Goal: Task Accomplishment & Management: Complete application form

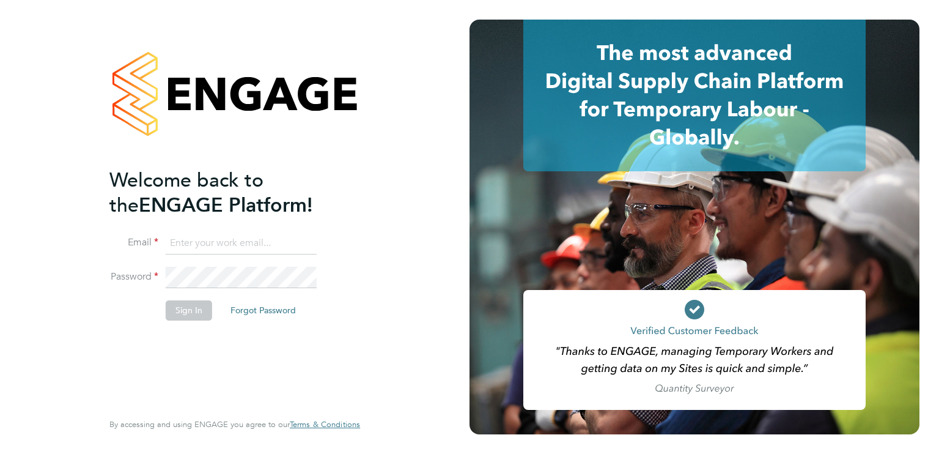
type input "coopstar@sky.com"
click at [199, 306] on button "Sign In" at bounding box center [189, 310] width 46 height 20
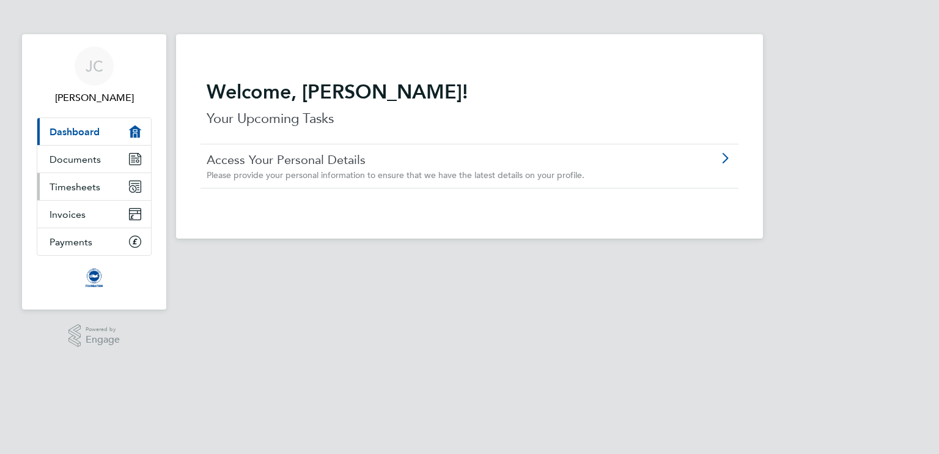
click at [137, 190] on icon "Main navigation" at bounding box center [135, 186] width 11 height 11
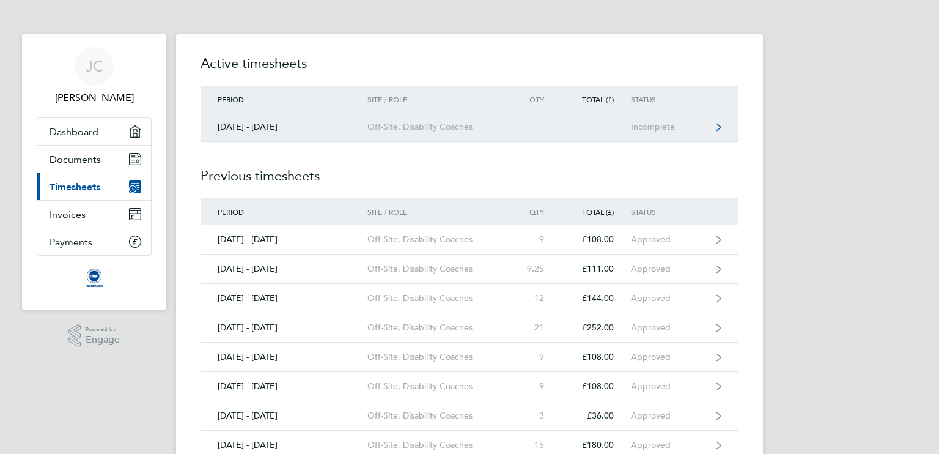
click at [645, 122] on div "Incomplete" at bounding box center [668, 127] width 75 height 10
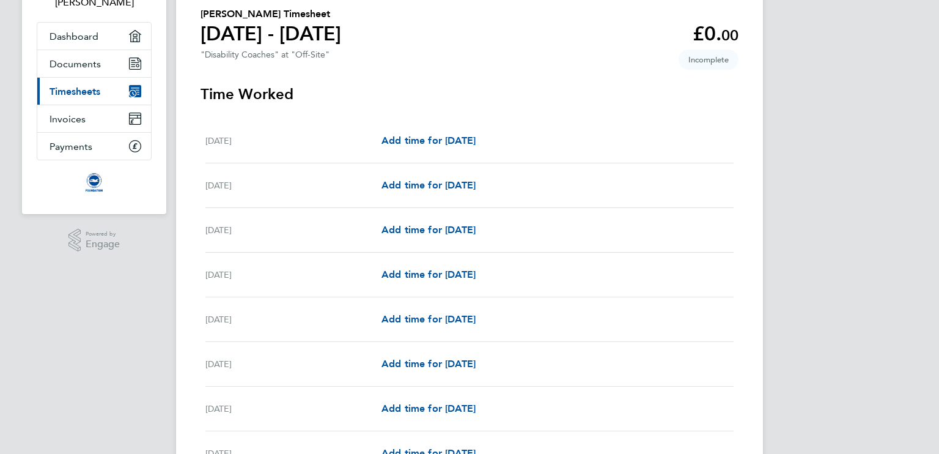
scroll to position [98, 0]
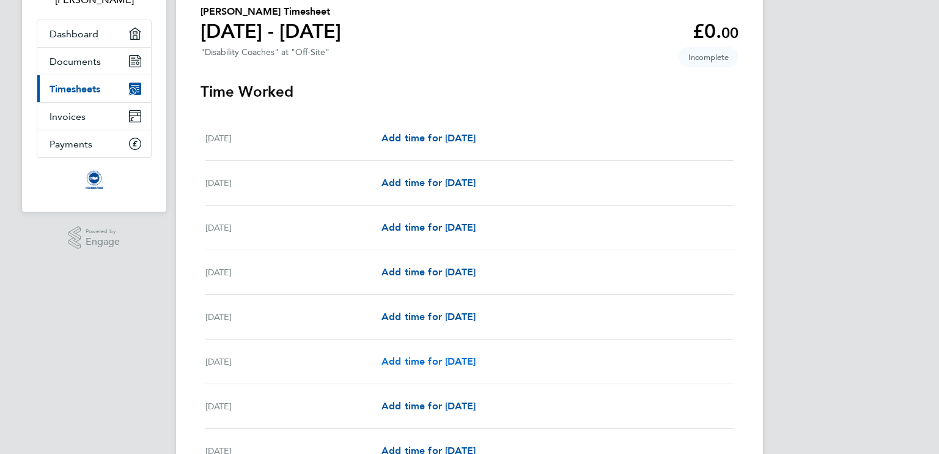
click at [476, 362] on span "Add time for [DATE]" at bounding box center [429, 361] width 94 height 12
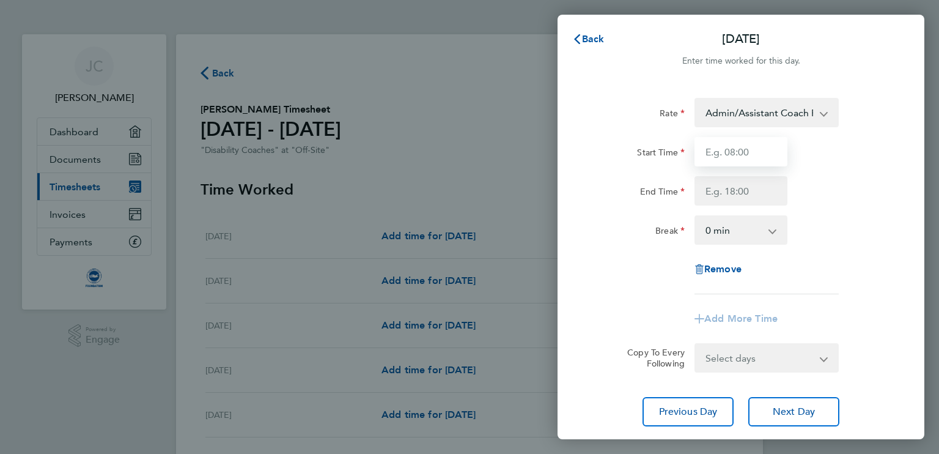
click at [763, 154] on input "Start Time" at bounding box center [741, 151] width 93 height 29
type input "09:30"
click at [736, 190] on input "End Time" at bounding box center [741, 190] width 93 height 29
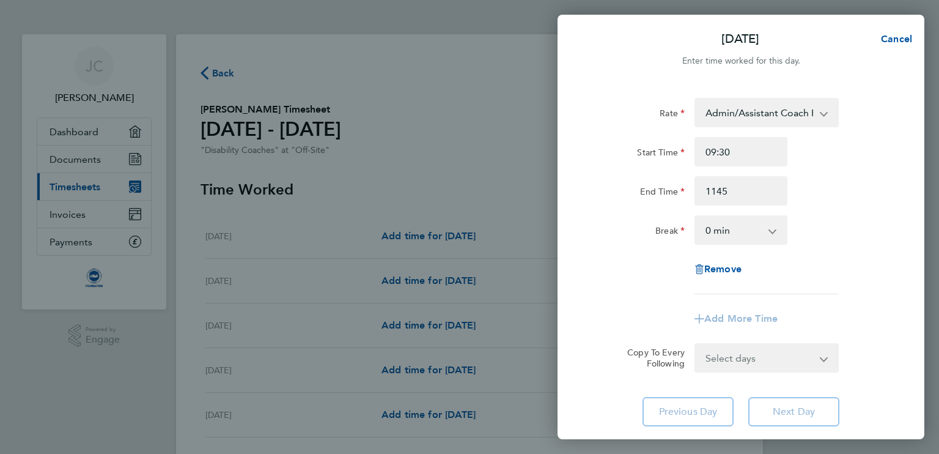
type input "11:45"
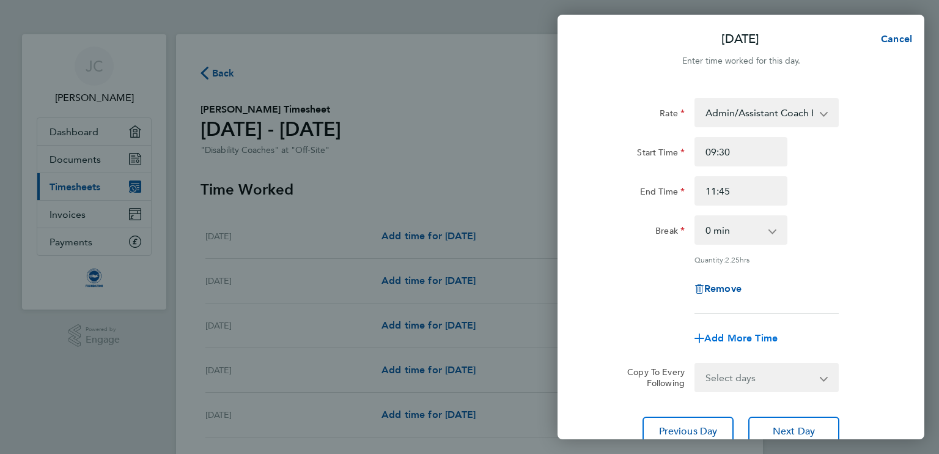
click at [728, 333] on span "Add More Time" at bounding box center [741, 338] width 73 height 12
select select "null"
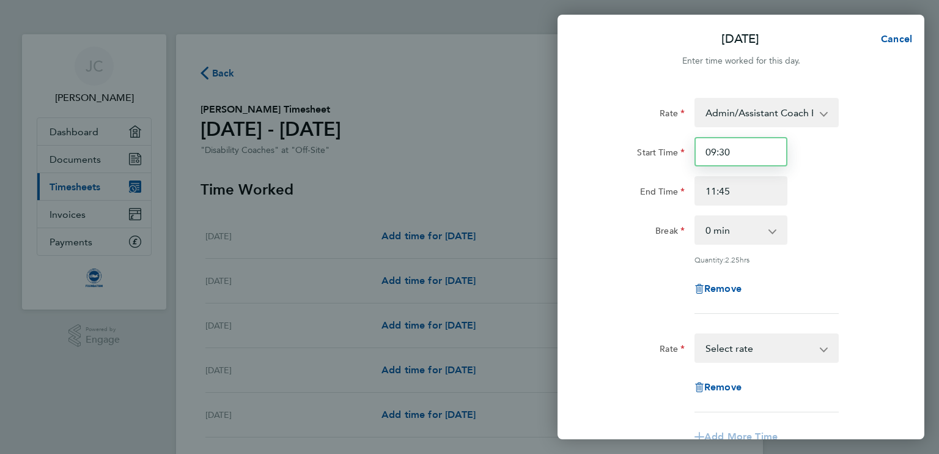
click at [751, 161] on input "09:30" at bounding box center [741, 151] width 93 height 29
type input "0"
type input "11:45"
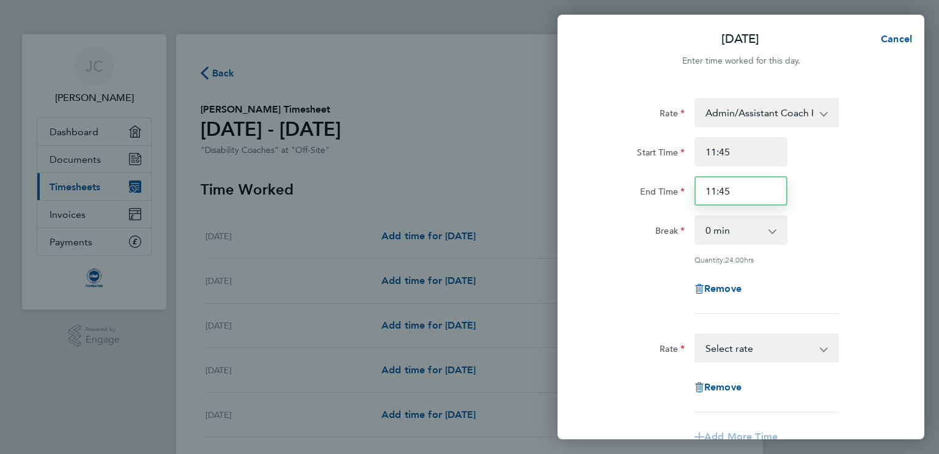
click at [741, 185] on input "11:45" at bounding box center [741, 190] width 93 height 29
type input "1"
type input "12:45"
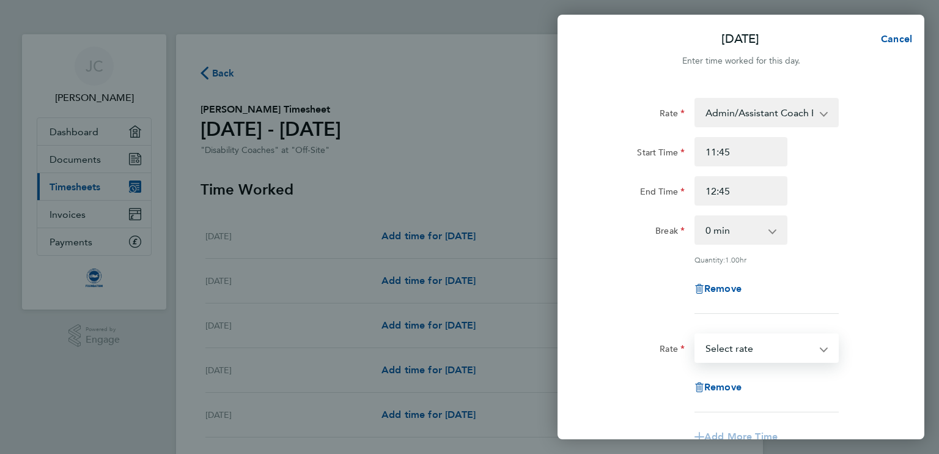
click at [823, 347] on select "Admin/Assistant Coach Rat - 12.98 Lead Coach Rate - 16.28 Select rate" at bounding box center [759, 348] width 127 height 27
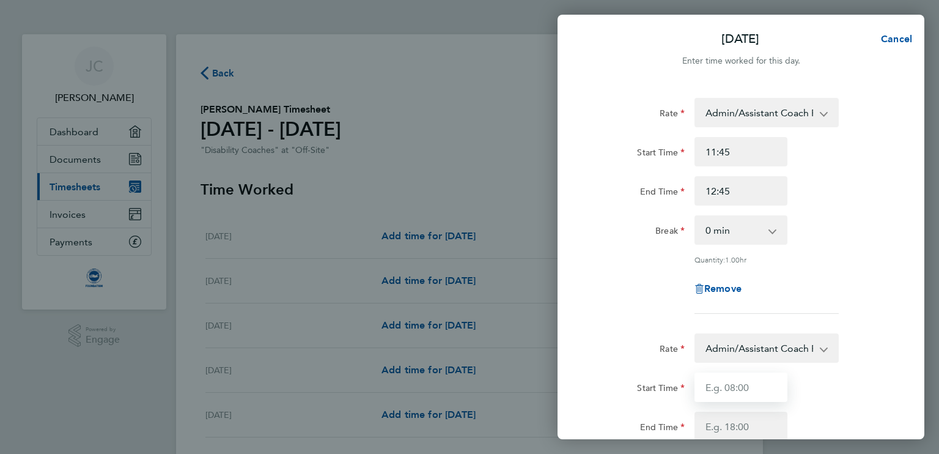
click at [747, 390] on input "Start Time" at bounding box center [741, 386] width 93 height 29
type input "13:30"
type input "15:45"
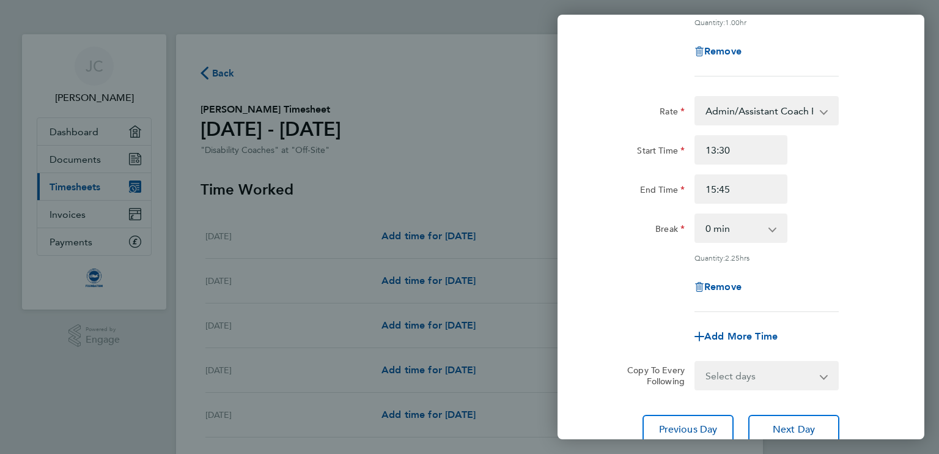
click at [883, 349] on form "Rate Admin/Assistant Coach Rat - 12.98 Lead Coach Rate - 16.28 Start Time 11:45…" at bounding box center [741, 126] width 298 height 530
click at [774, 427] on span "Next Day" at bounding box center [794, 429] width 42 height 12
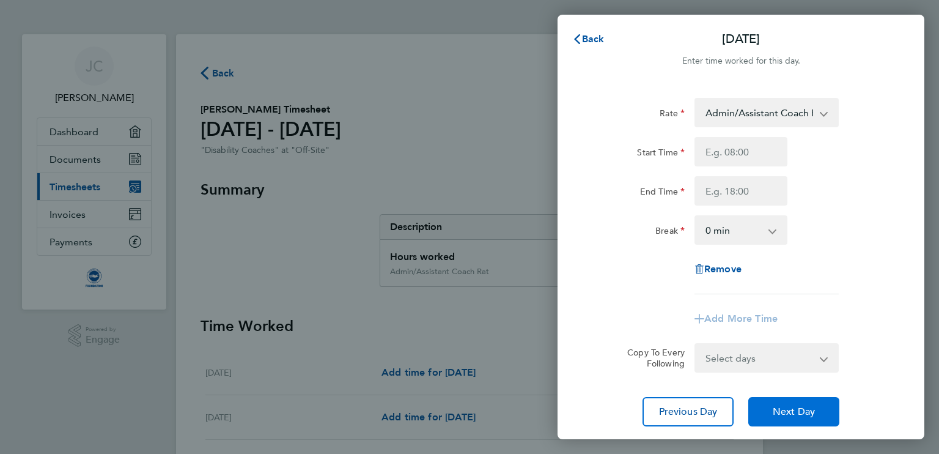
click at [774, 402] on button "Next Day" at bounding box center [794, 411] width 91 height 29
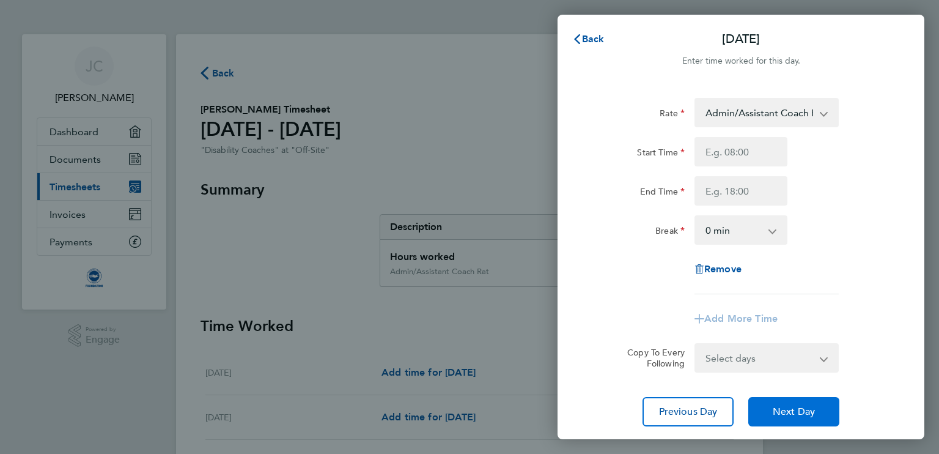
click at [774, 402] on button "Next Day" at bounding box center [794, 411] width 91 height 29
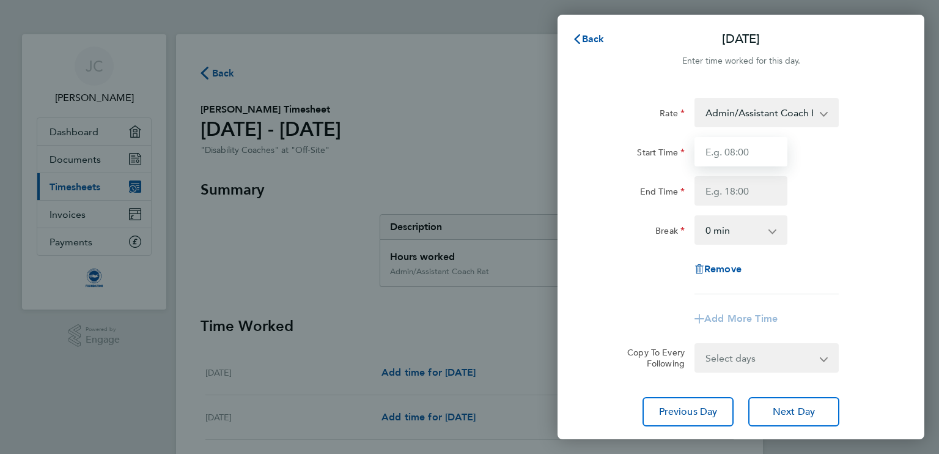
click at [735, 152] on input "Start Time" at bounding box center [741, 151] width 93 height 29
type input "09:30"
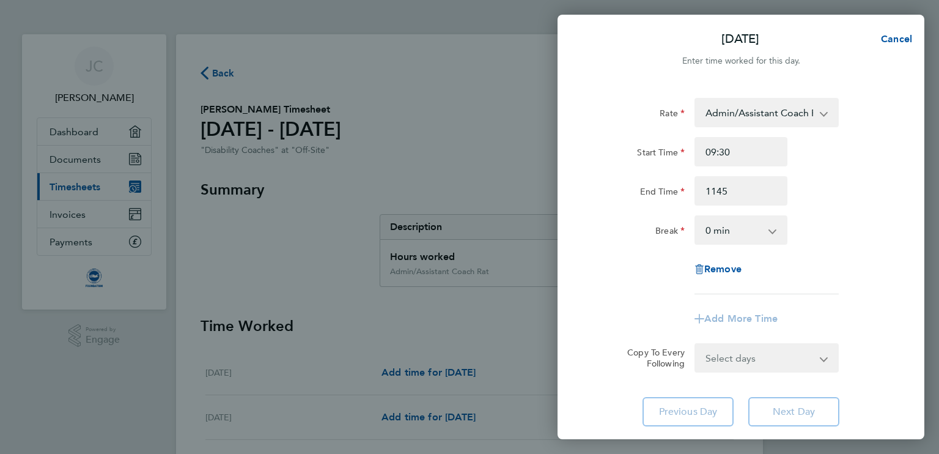
type input "11:45"
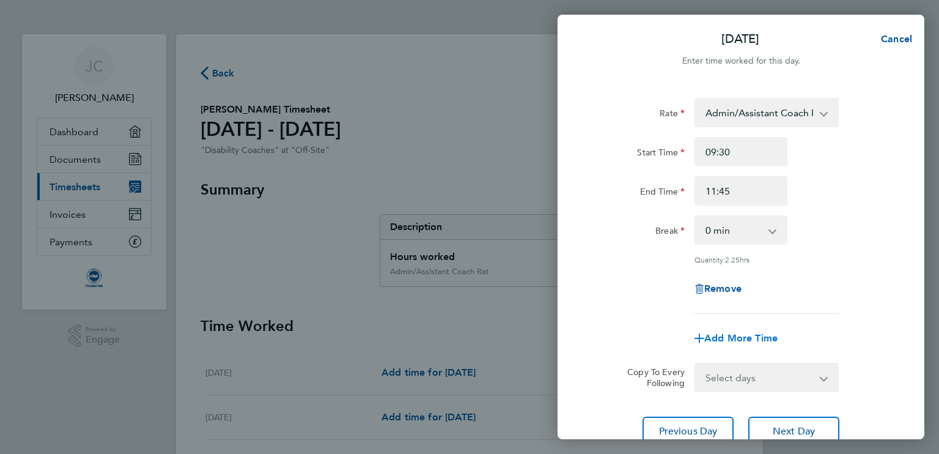
click at [756, 335] on span "Add More Time" at bounding box center [741, 338] width 73 height 12
select select "null"
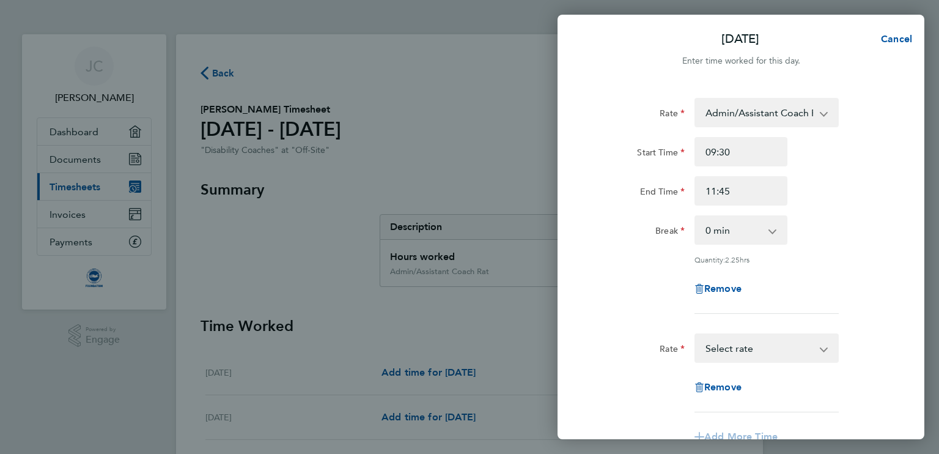
click at [764, 342] on select "Admin/Assistant Coach Rat - 12.98 Lead Coach Rate - 16.28 Select rate" at bounding box center [759, 348] width 127 height 27
click at [745, 383] on input "Start Time" at bounding box center [741, 386] width 93 height 29
type input "11:45"
type input "12:45"
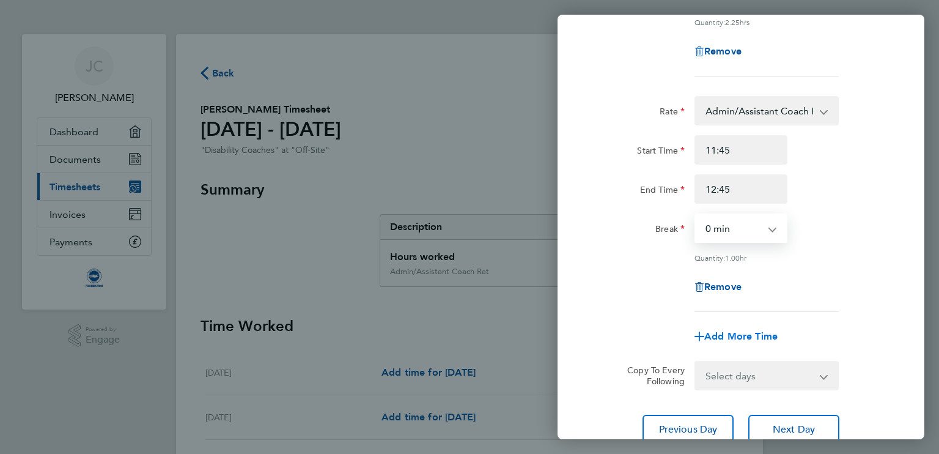
click at [749, 334] on span "Add More Time" at bounding box center [741, 336] width 73 height 12
select select "null"
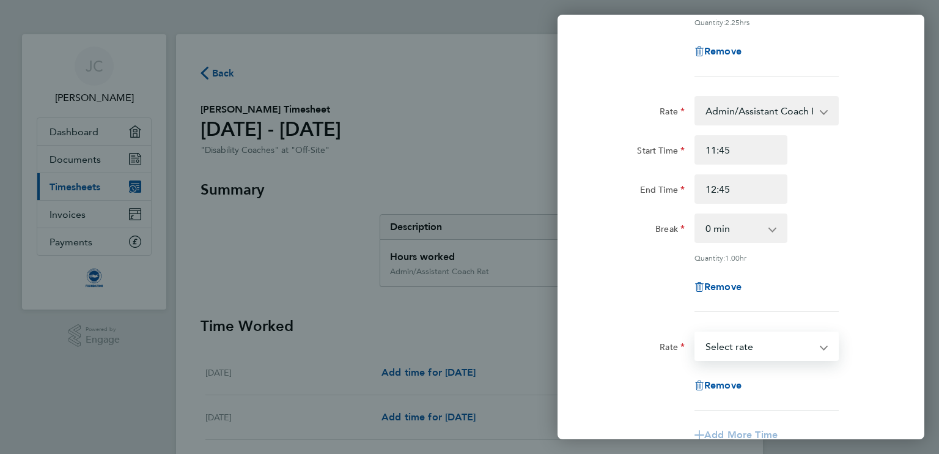
click at [749, 338] on select "Admin/Assistant Coach Rat - 12.98 Lead Coach Rate - 16.28 Select rate" at bounding box center [759, 346] width 127 height 27
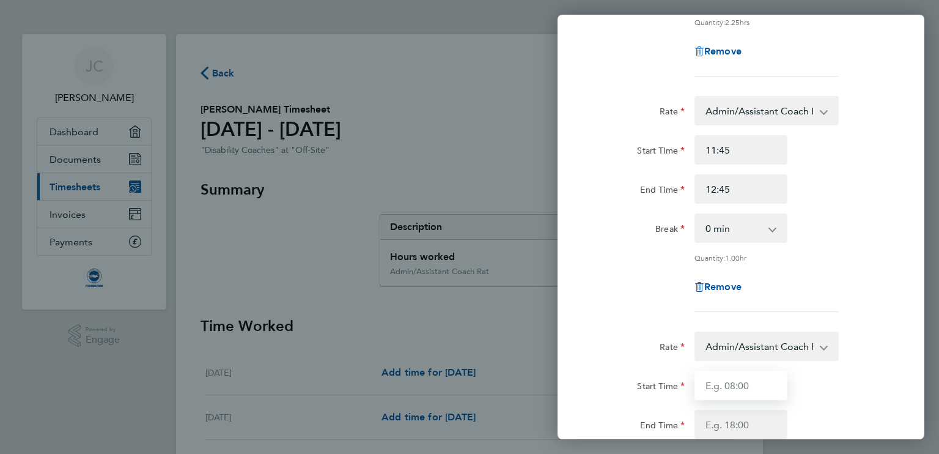
click at [740, 383] on input "Start Time" at bounding box center [741, 385] width 93 height 29
type input "13:30"
type input "15:45"
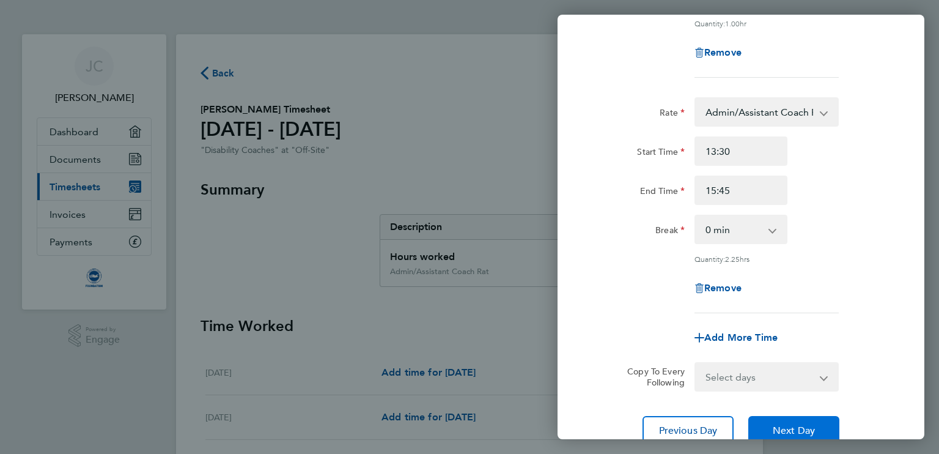
click at [780, 424] on span "Next Day" at bounding box center [794, 430] width 42 height 12
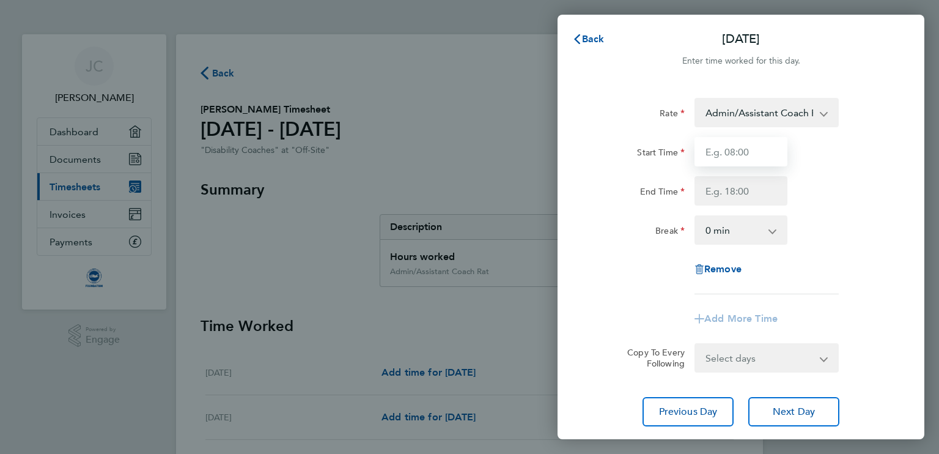
click at [741, 158] on input "Start Time" at bounding box center [741, 151] width 93 height 29
type input "11:15"
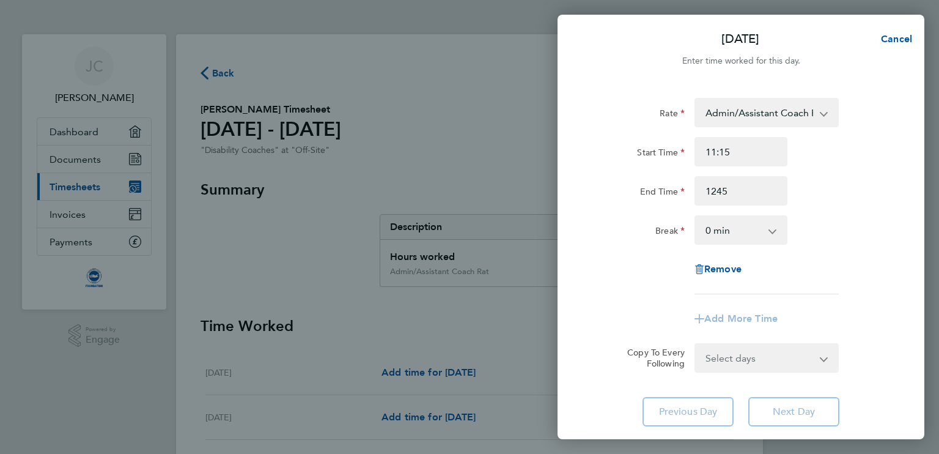
type input "12:45"
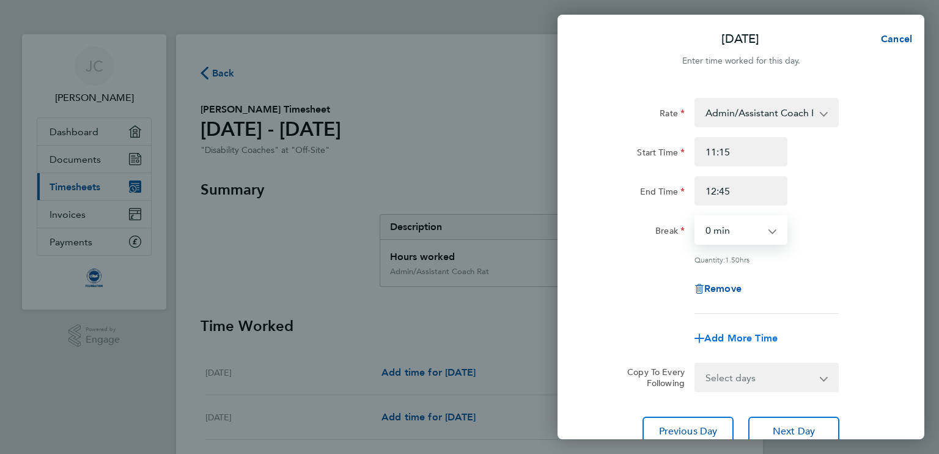
click at [741, 335] on span "Add More Time" at bounding box center [741, 338] width 73 height 12
select select "null"
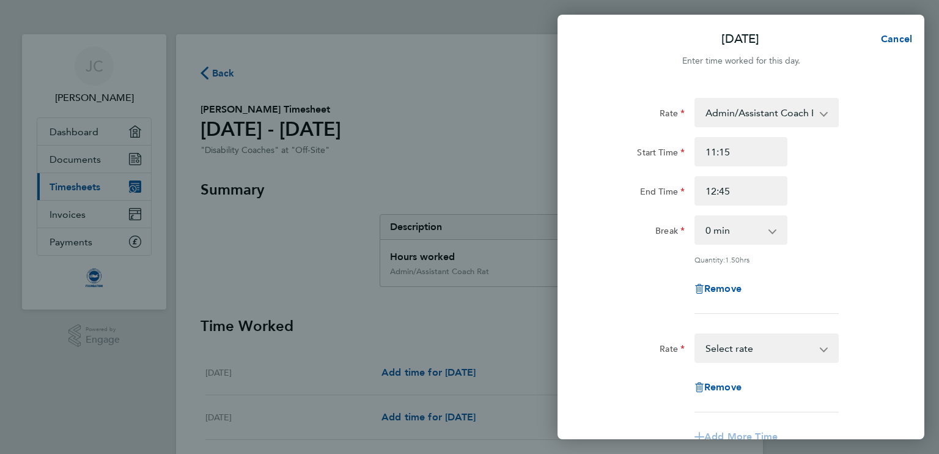
click at [741, 347] on select "Admin/Assistant Coach Rat - 12.98 Lead Coach Rate - 16.28 Select rate" at bounding box center [759, 348] width 127 height 27
click at [739, 388] on input "Start Time" at bounding box center [741, 386] width 93 height 29
type input "13:00"
type input "15:00"
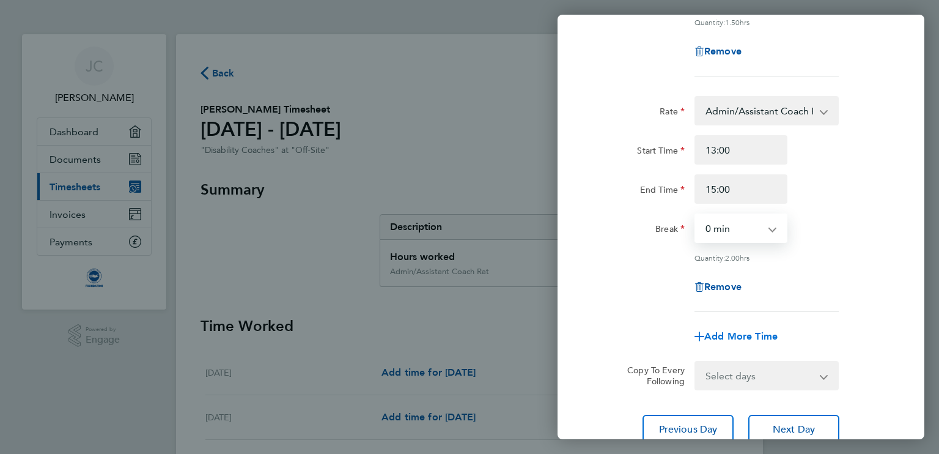
click at [740, 335] on span "Add More Time" at bounding box center [741, 336] width 73 height 12
select select "null"
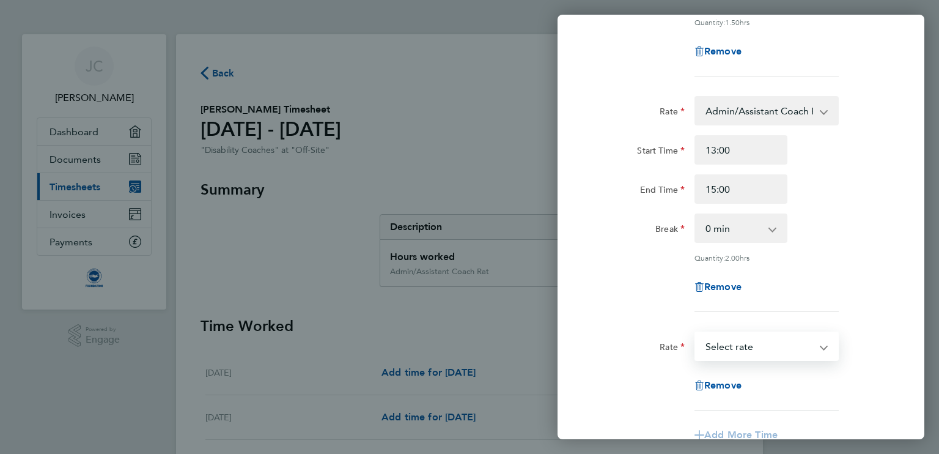
click at [740, 341] on select "Admin/Assistant Coach Rat - 12.98 Lead Coach Rate - 16.28 Select rate" at bounding box center [759, 346] width 127 height 27
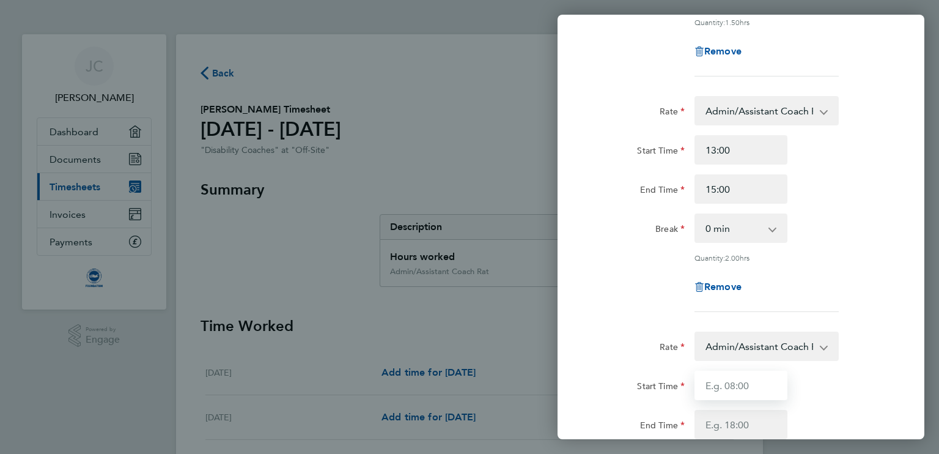
click at [739, 376] on input "Start Time" at bounding box center [741, 385] width 93 height 29
type input "15:00"
type input "16:45"
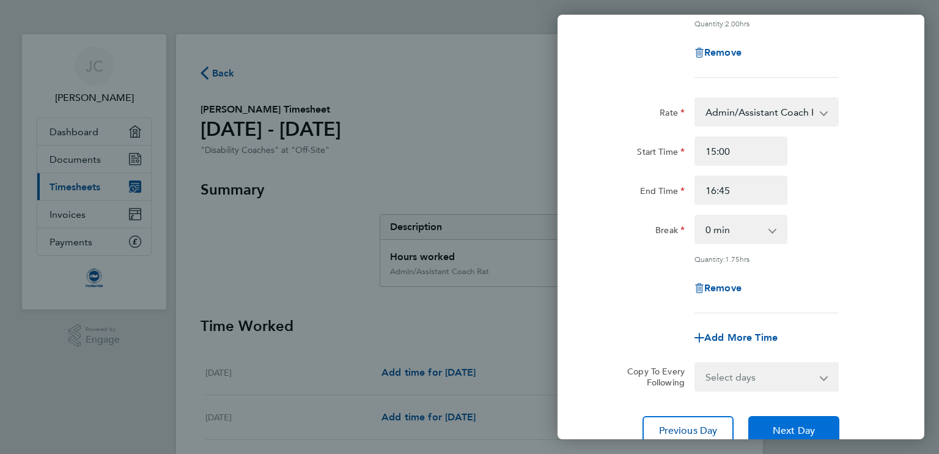
click at [773, 424] on span "Next Day" at bounding box center [794, 430] width 42 height 12
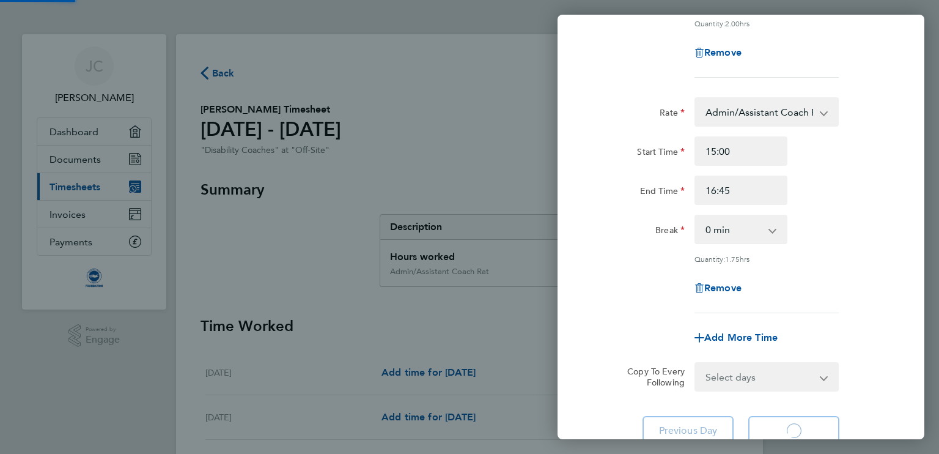
scroll to position [79, 0]
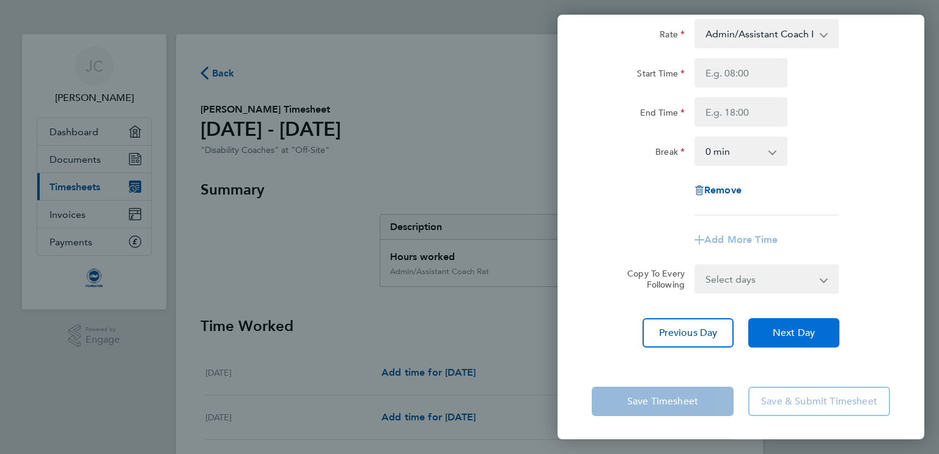
click at [787, 337] on span "Next Day" at bounding box center [794, 333] width 42 height 12
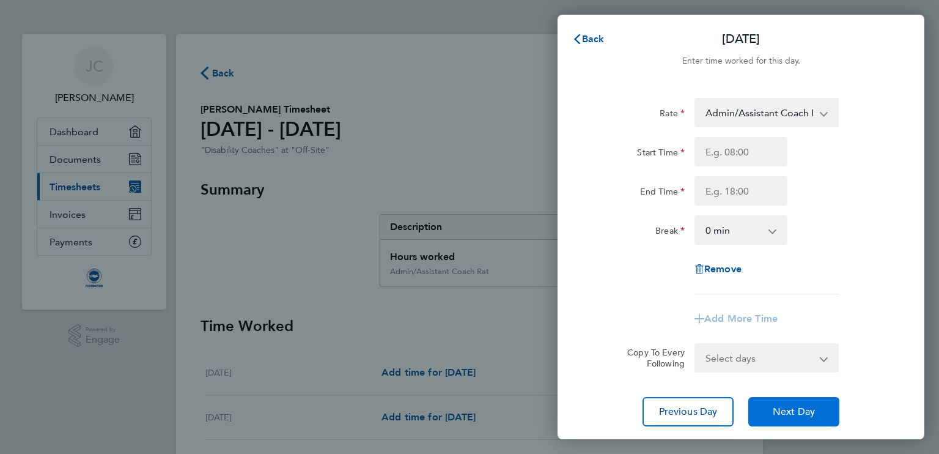
click at [775, 408] on span "Next Day" at bounding box center [794, 411] width 42 height 12
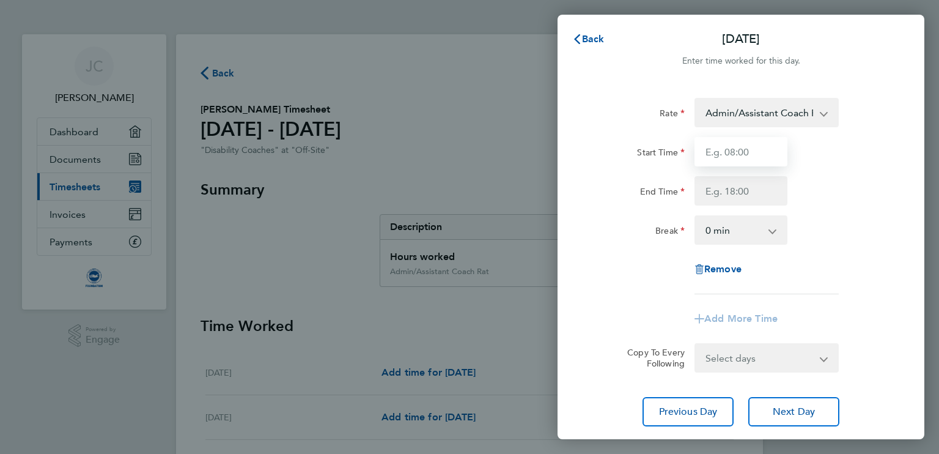
click at [738, 158] on input "Start Time" at bounding box center [741, 151] width 93 height 29
type input "09:30"
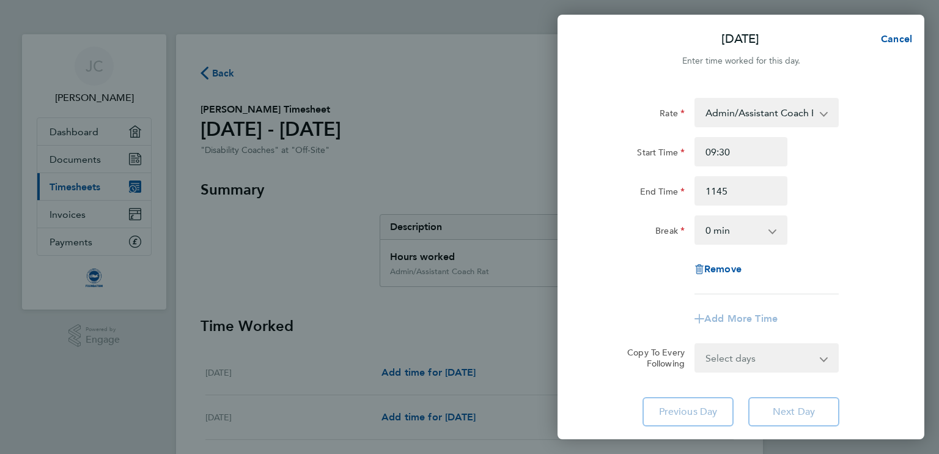
type input "11:45"
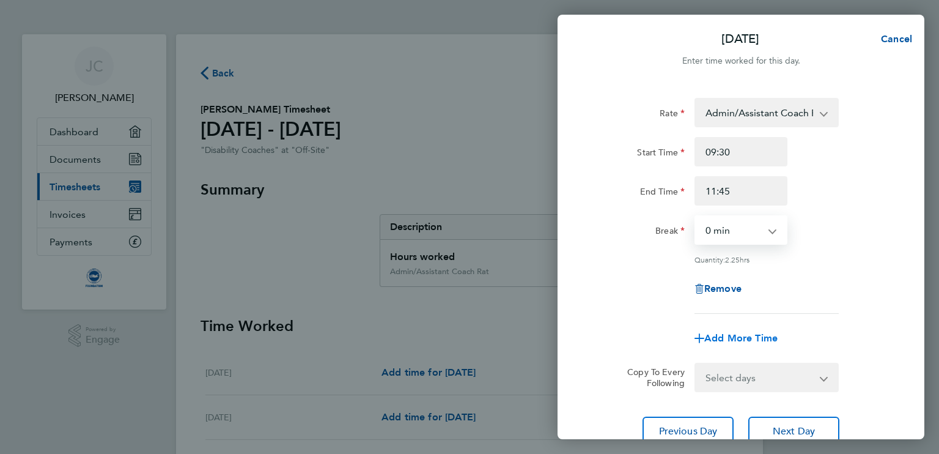
click at [717, 336] on span "Add More Time" at bounding box center [741, 338] width 73 height 12
select select "null"
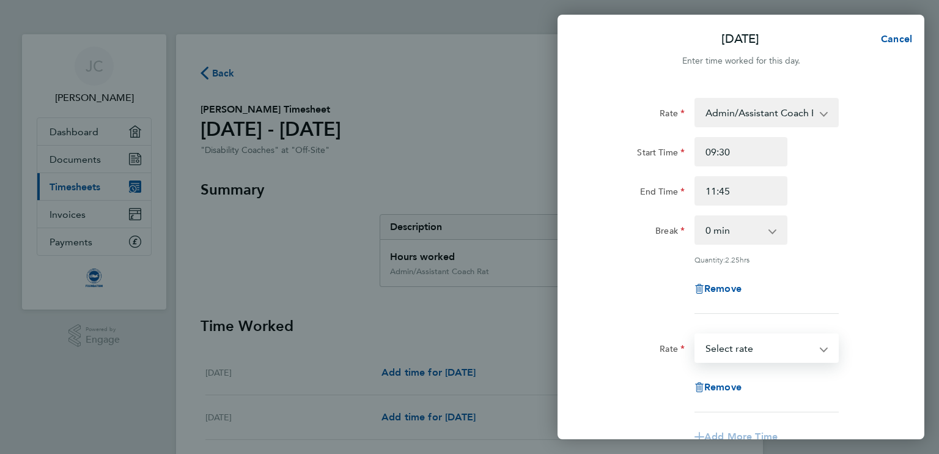
click at [717, 337] on select "Admin/Assistant Coach Rat - 12.98 Lead Coach Rate - 16.28 Select rate" at bounding box center [759, 348] width 127 height 27
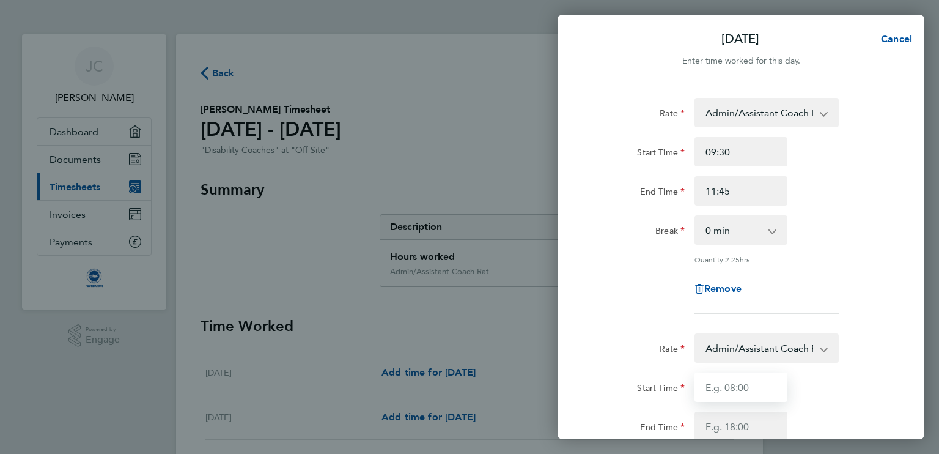
click at [720, 383] on input "Start Time" at bounding box center [741, 386] width 93 height 29
type input "11:45"
type input "12:45"
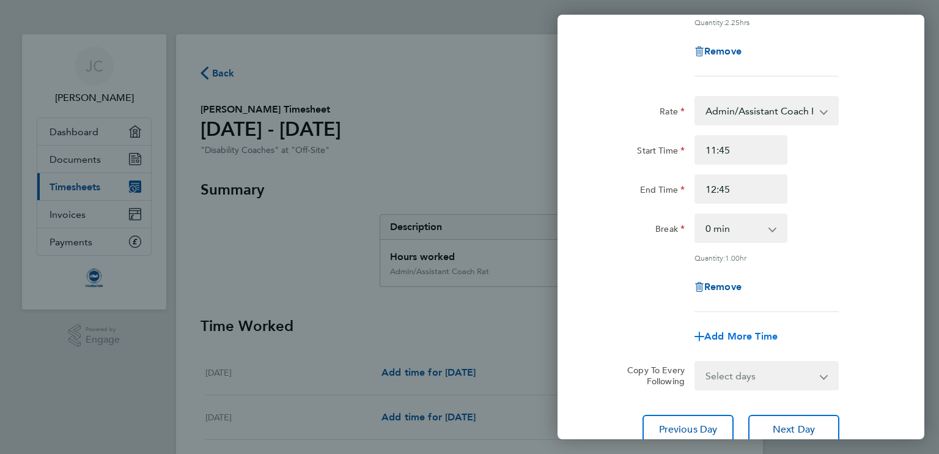
click at [739, 331] on span "Add More Time" at bounding box center [741, 336] width 73 height 12
select select "null"
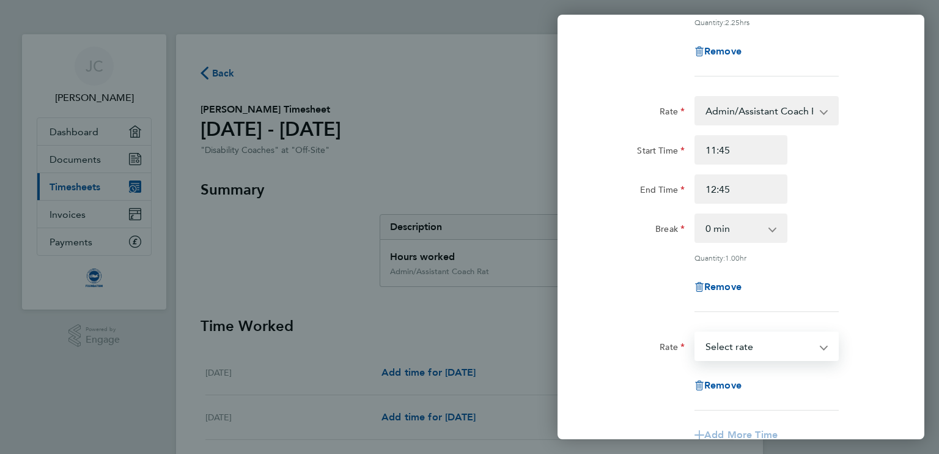
click at [739, 347] on select "Admin/Assistant Coach Rat - 12.98 Lead Coach Rate - 16.28 Select rate" at bounding box center [759, 346] width 127 height 27
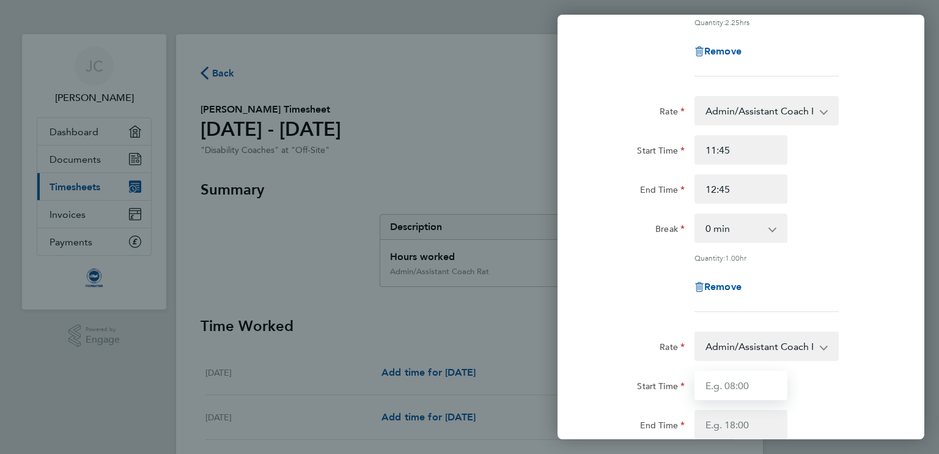
click at [733, 386] on input "Start Time" at bounding box center [741, 385] width 93 height 29
type input "13:30"
type input "15:45"
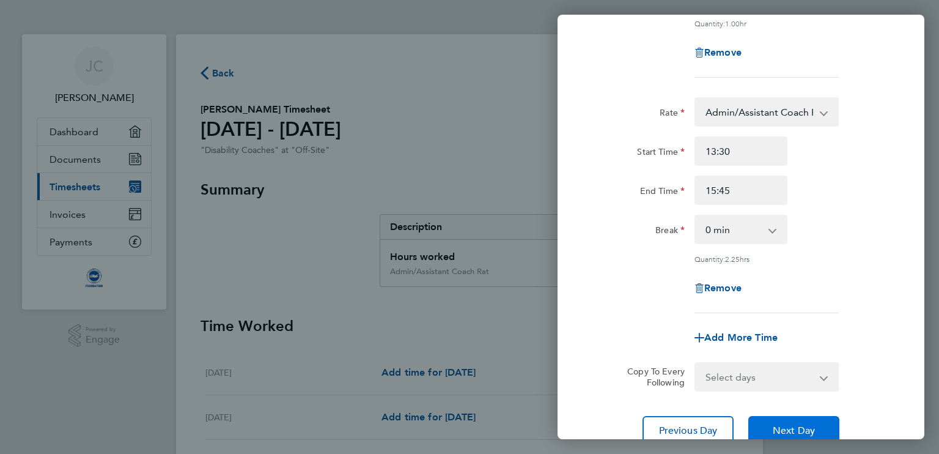
click at [764, 420] on button "Next Day" at bounding box center [794, 430] width 91 height 29
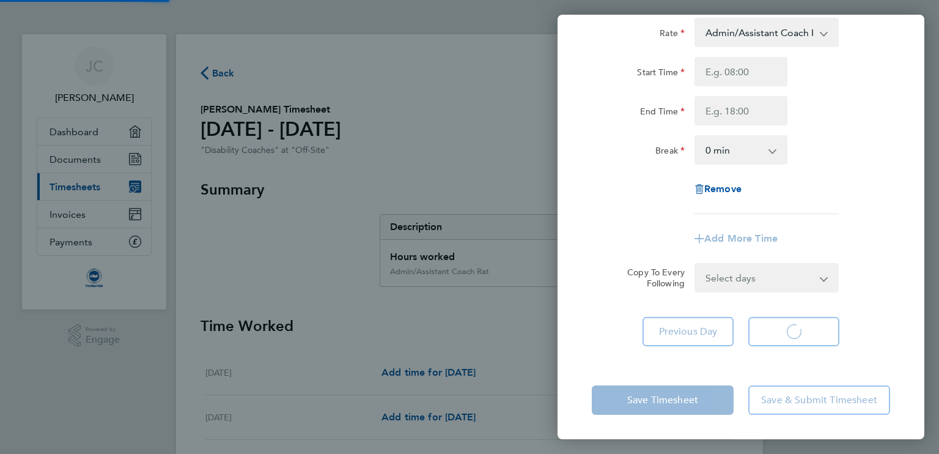
scroll to position [79, 0]
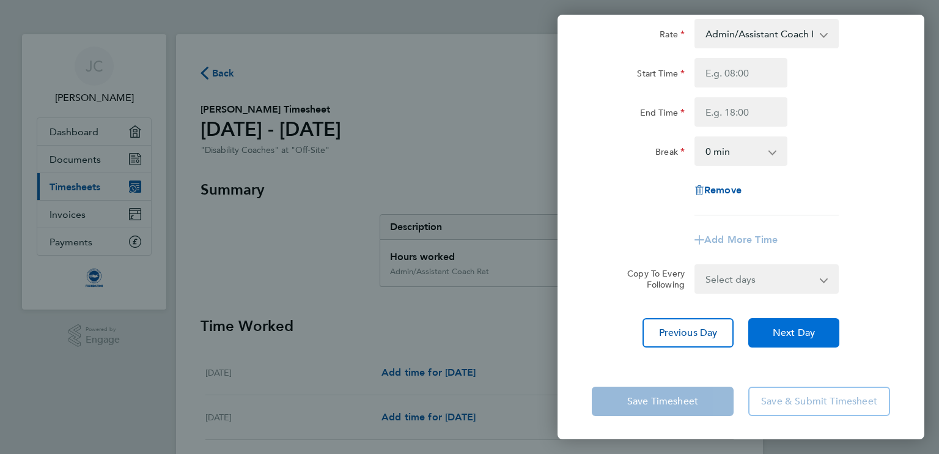
click at [810, 337] on span "Next Day" at bounding box center [794, 333] width 42 height 12
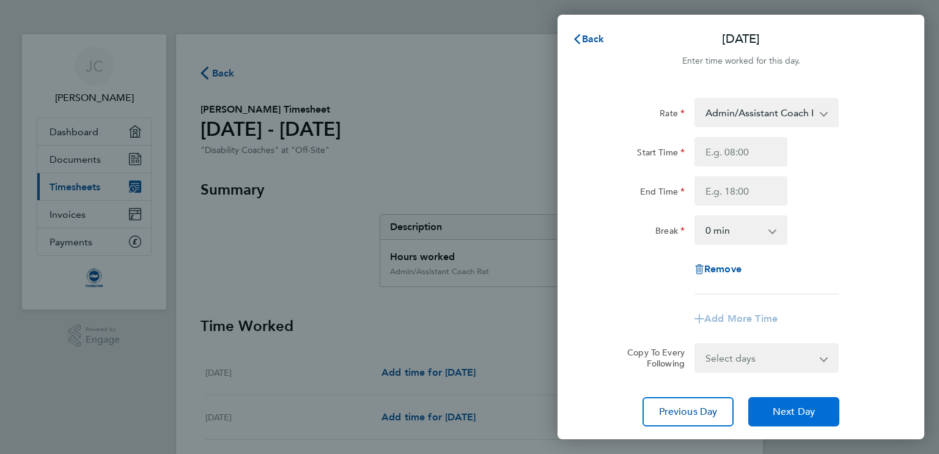
click at [796, 407] on span "Next Day" at bounding box center [794, 411] width 42 height 12
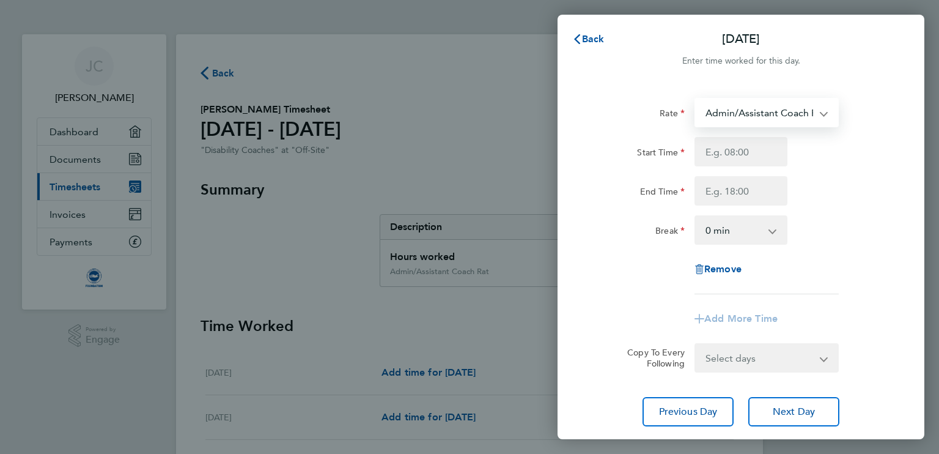
click at [805, 110] on select "Admin/Assistant Coach Rat - 12.98 Lead Coach Rate - 16.28" at bounding box center [759, 112] width 127 height 27
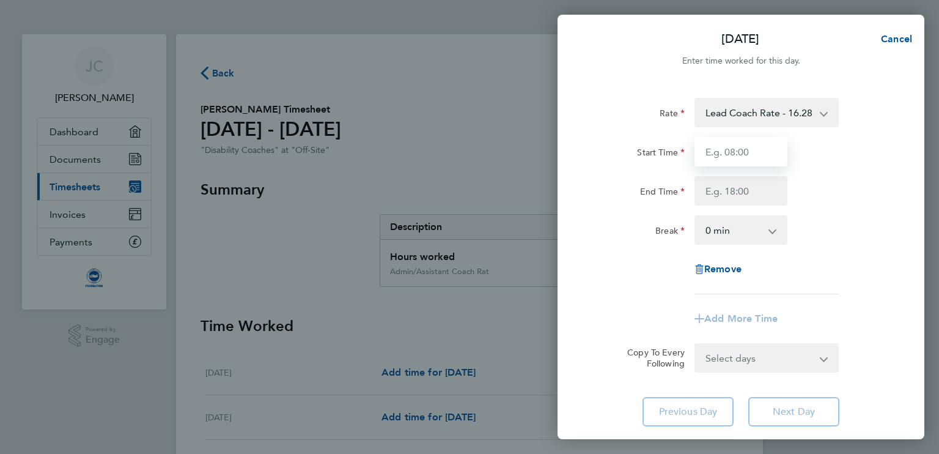
click at [749, 149] on input "Start Time" at bounding box center [741, 151] width 93 height 29
type input "09:30"
type input "11:45"
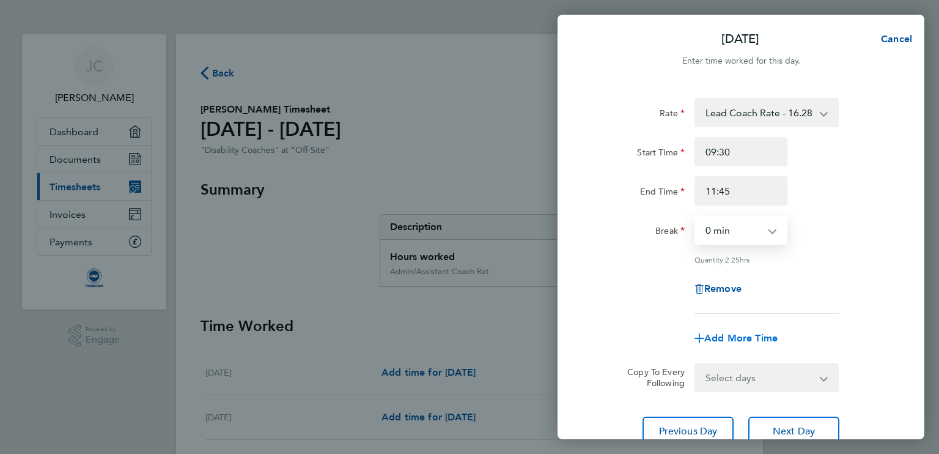
click at [741, 336] on span "Add More Time" at bounding box center [741, 338] width 73 height 12
select select "null"
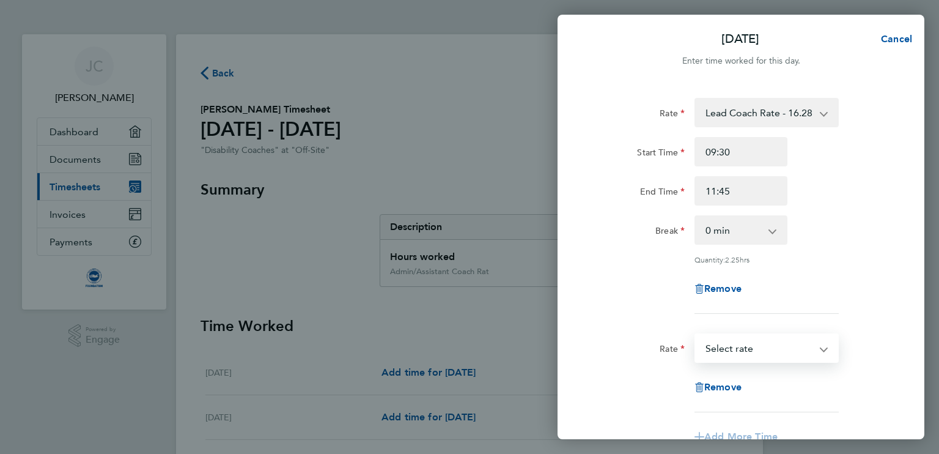
click at [746, 345] on select "Admin/Assistant Coach Rat - 12.98 Lead Coach Rate - 16.28 Select rate" at bounding box center [759, 348] width 127 height 27
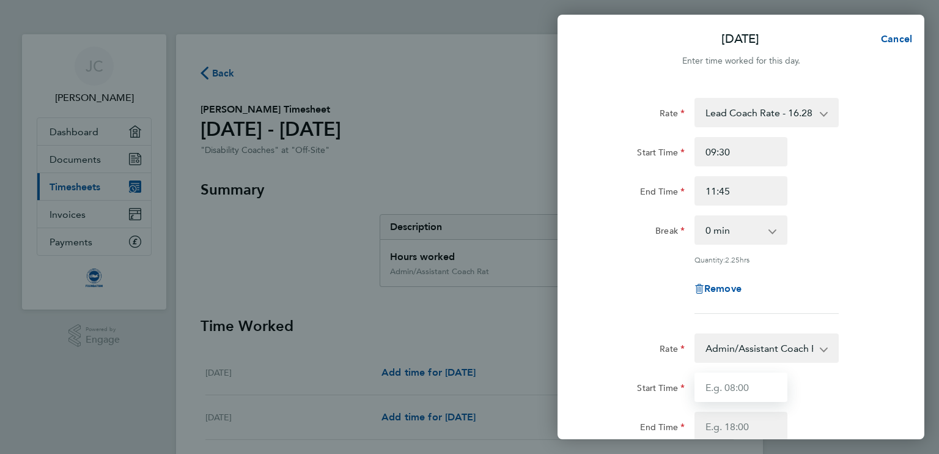
click at [740, 383] on input "Start Time" at bounding box center [741, 386] width 93 height 29
type input "11:45"
click at [817, 353] on select "Admin/Assistant Coach Rat - 12.98 Lead Coach Rate - 16.28" at bounding box center [759, 348] width 127 height 27
click at [754, 382] on input "Start Time" at bounding box center [741, 386] width 93 height 29
type input "11:45"
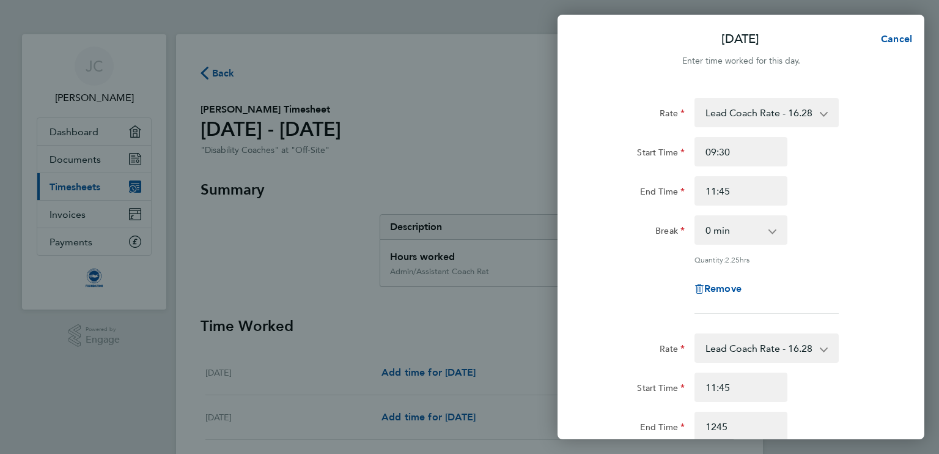
type input "12:45"
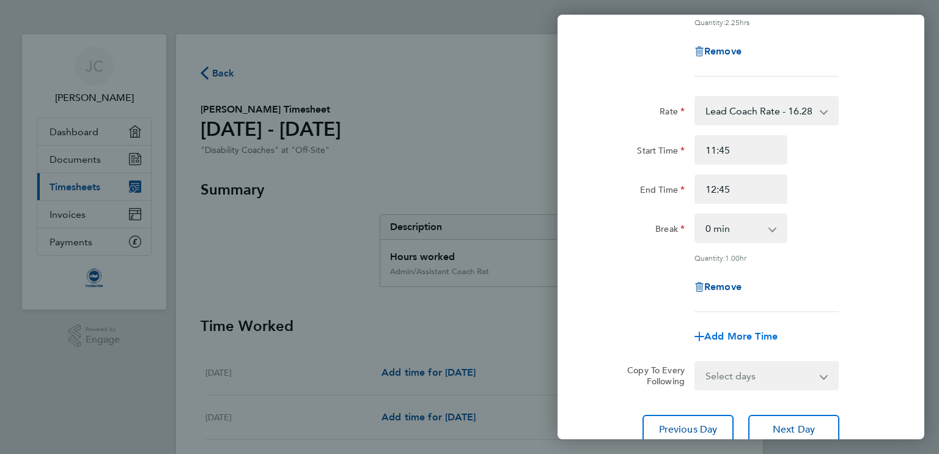
click at [740, 330] on span "Add More Time" at bounding box center [741, 336] width 73 height 12
select select "null"
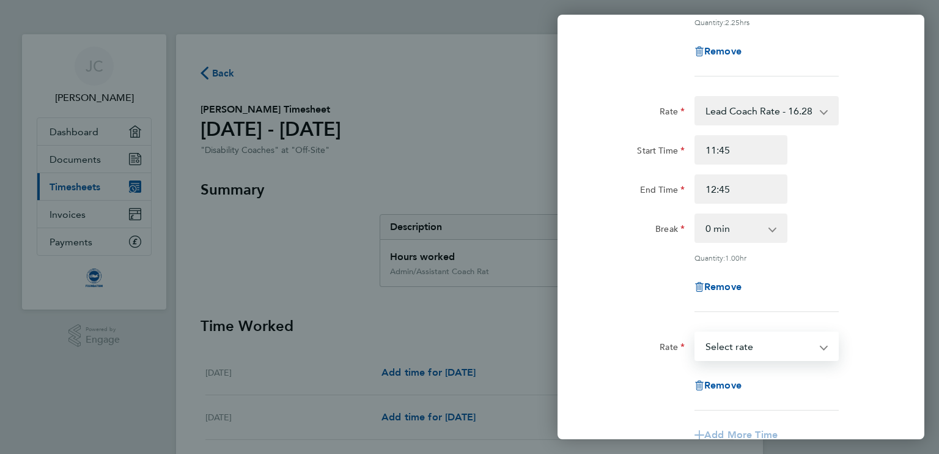
click at [741, 339] on select "Admin/Assistant Coach Rat - 12.98 Lead Coach Rate - 16.28 Select rate" at bounding box center [759, 346] width 127 height 27
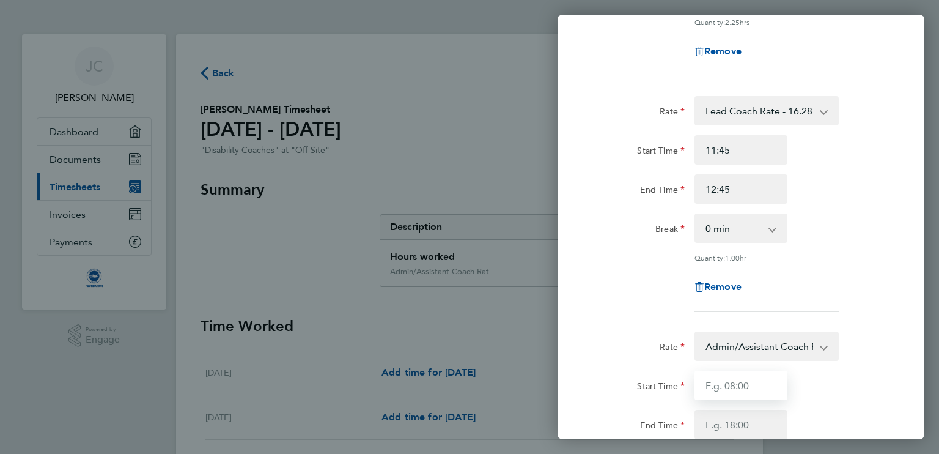
click at [735, 381] on input "Start Time" at bounding box center [741, 385] width 93 height 29
type input "13:30"
type input "15:45"
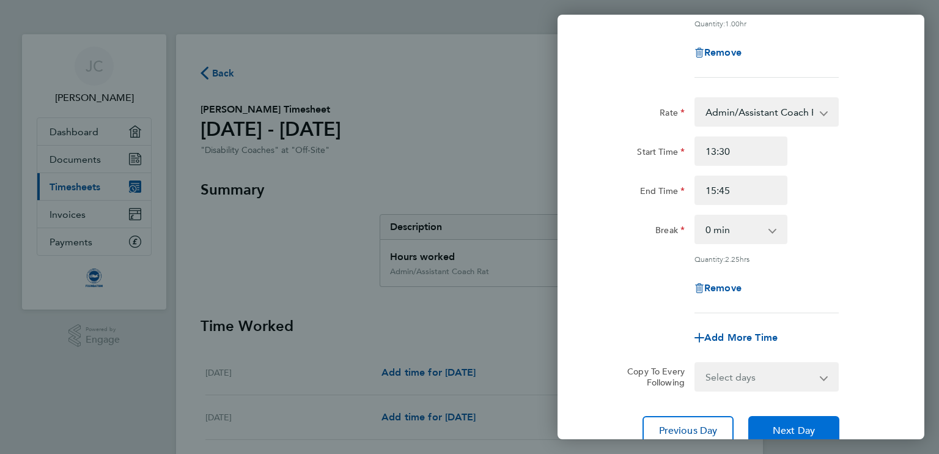
click at [782, 419] on button "Next Day" at bounding box center [794, 430] width 91 height 29
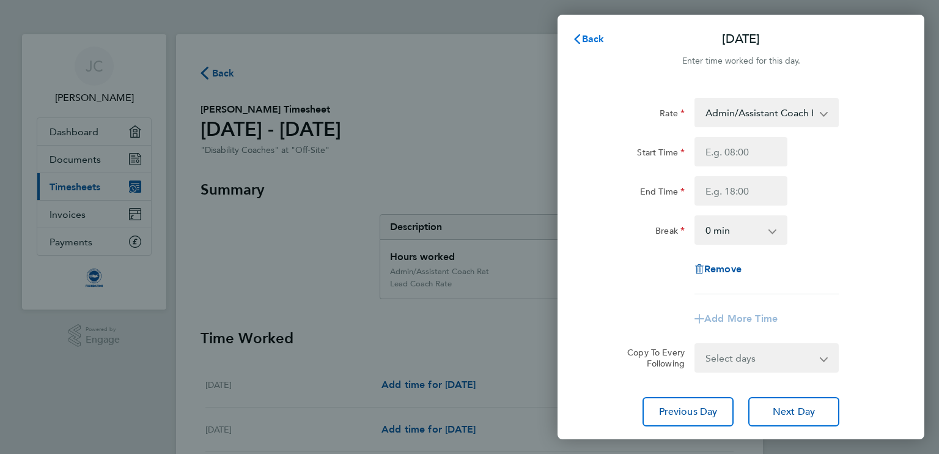
click at [587, 39] on span "Back" at bounding box center [593, 39] width 23 height 12
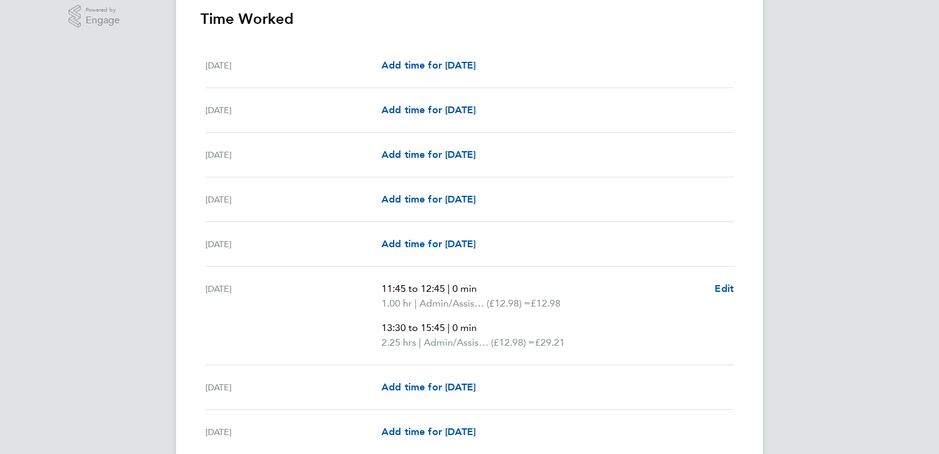
scroll to position [342, 0]
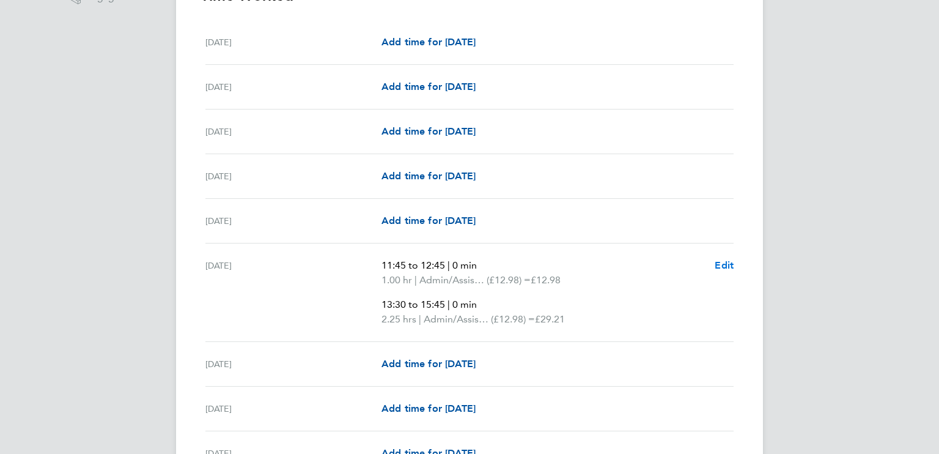
click at [722, 262] on span "Edit" at bounding box center [724, 265] width 19 height 12
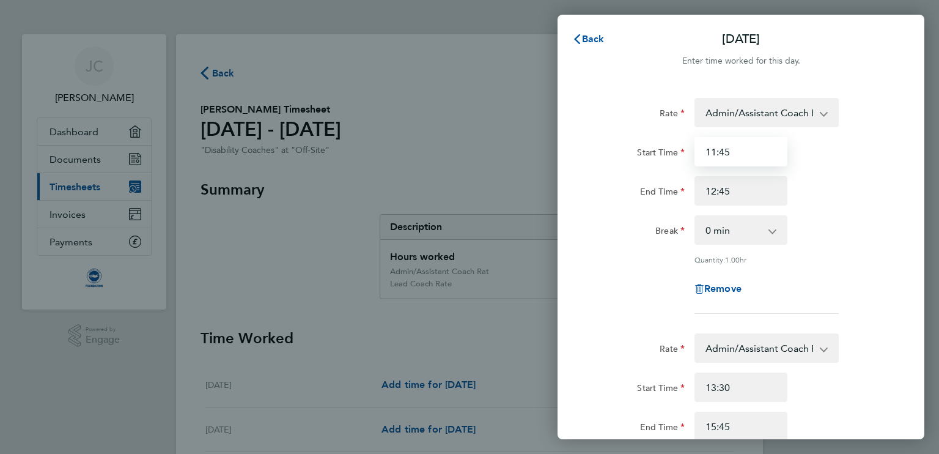
click at [741, 151] on input "11:45" at bounding box center [741, 151] width 93 height 29
type input "1"
type input "09:30"
type input "11:45"
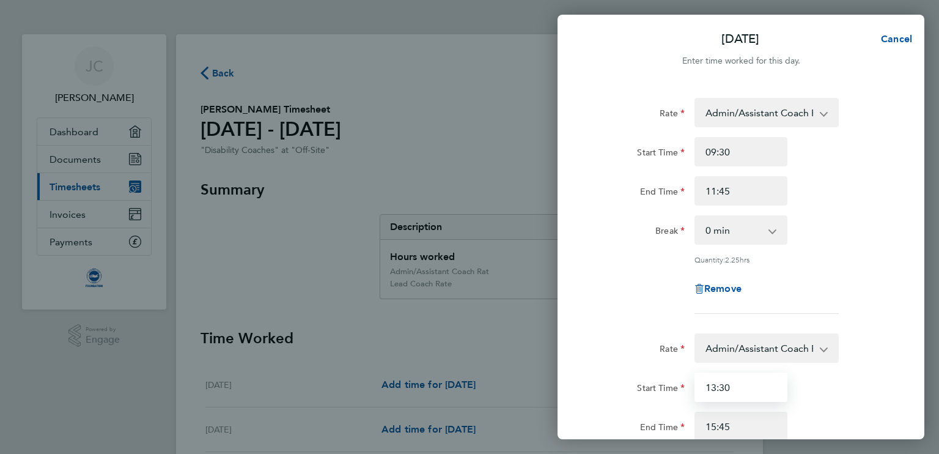
click at [734, 380] on input "13:30" at bounding box center [741, 386] width 93 height 29
type input "1"
type input "11:45"
type input "12:45"
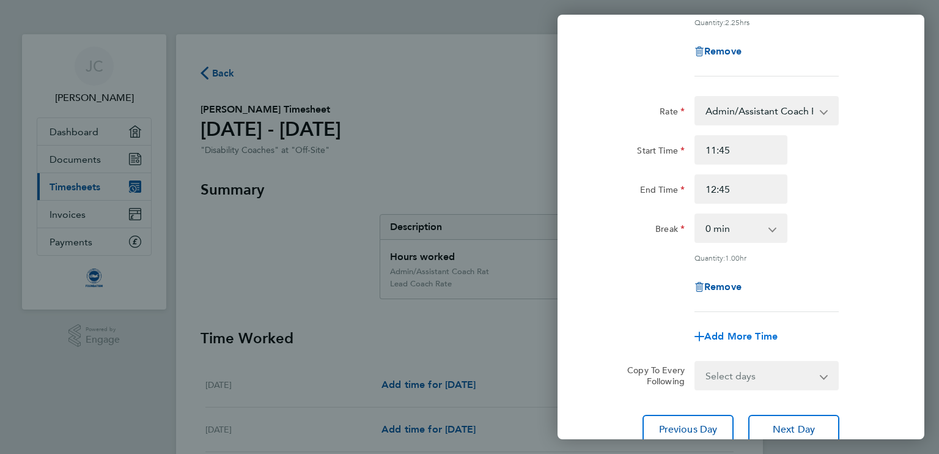
click at [731, 337] on span "Add More Time" at bounding box center [741, 336] width 73 height 12
select select "null"
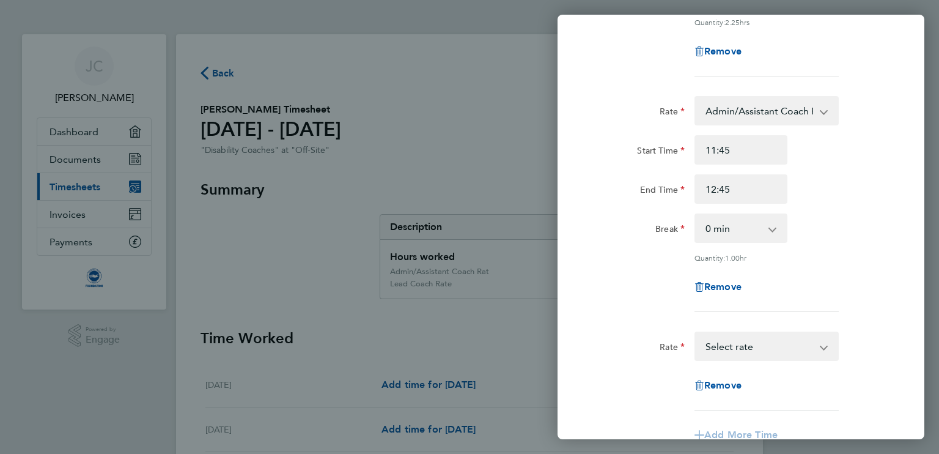
click at [731, 337] on select "Admin/Assistant Coach Rat - 12.98 Lead Coach Rate - 16.28 Select rate" at bounding box center [759, 346] width 127 height 27
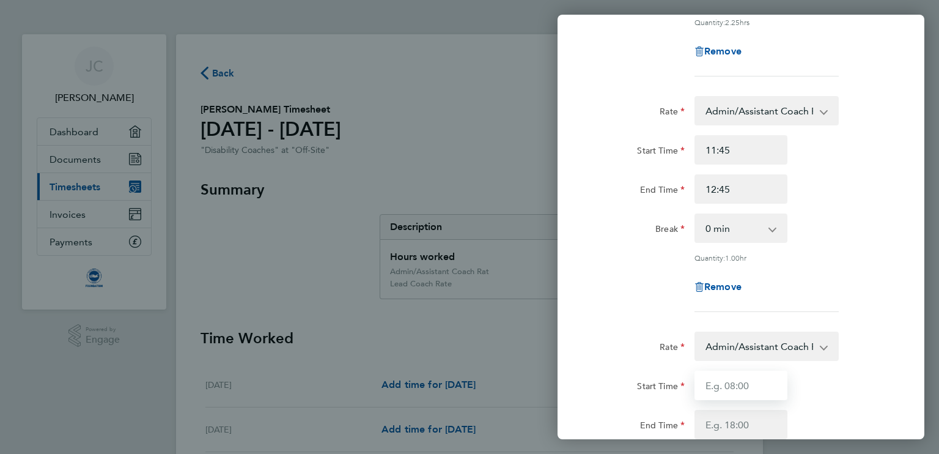
click at [720, 389] on input "Start Time" at bounding box center [741, 385] width 93 height 29
type input "13:30"
type input "15:45"
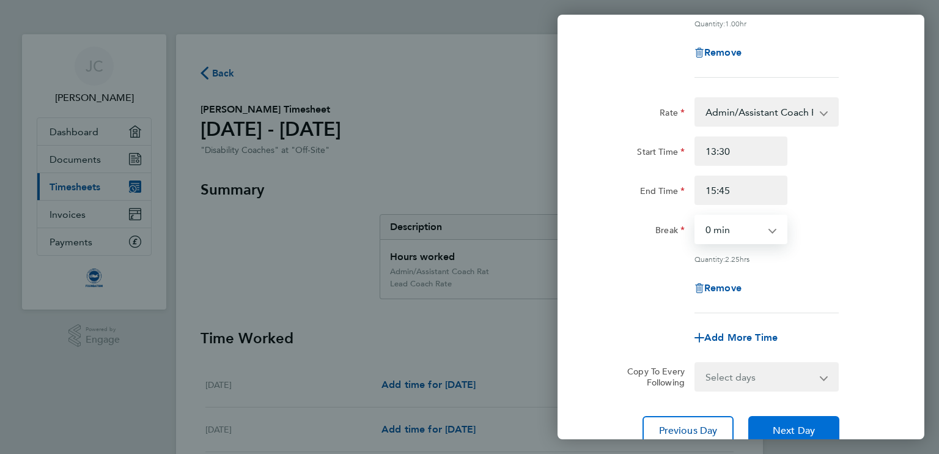
click at [773, 424] on span "Next Day" at bounding box center [794, 430] width 42 height 12
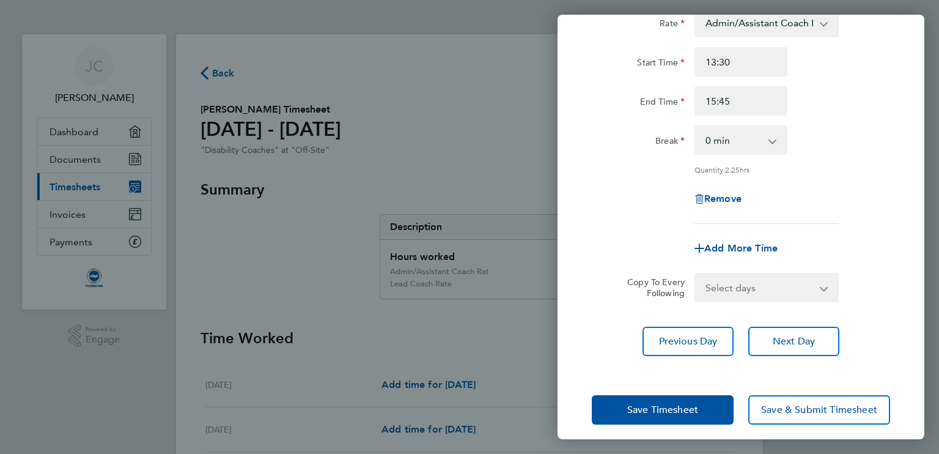
scroll to position [566, 0]
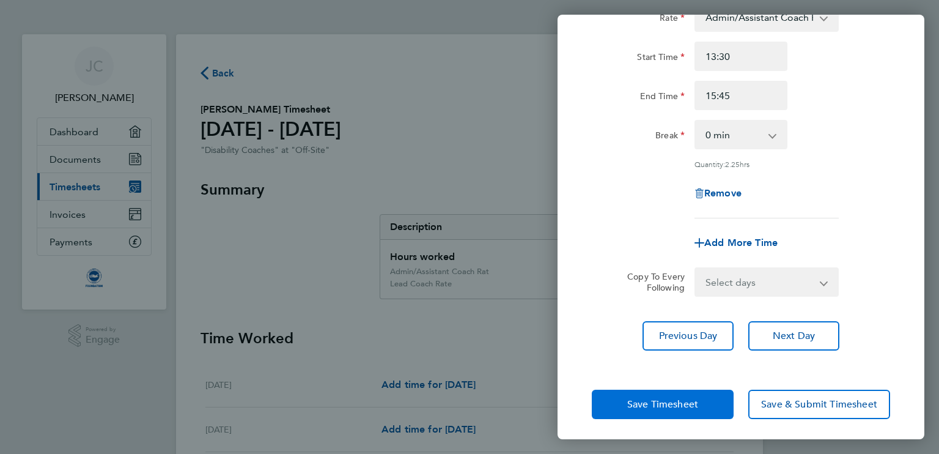
click at [667, 401] on span "Save Timesheet" at bounding box center [662, 404] width 71 height 12
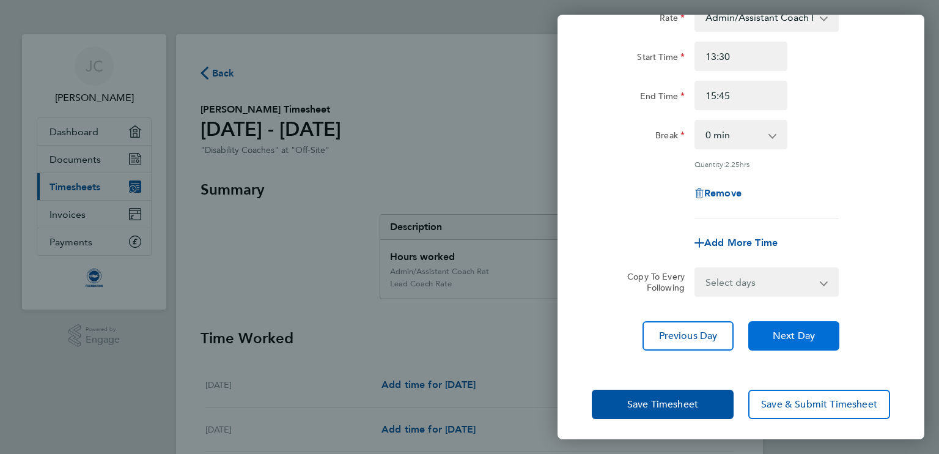
click at [794, 324] on button "Next Day" at bounding box center [794, 335] width 91 height 29
click at [786, 332] on span "Next Day" at bounding box center [794, 336] width 42 height 12
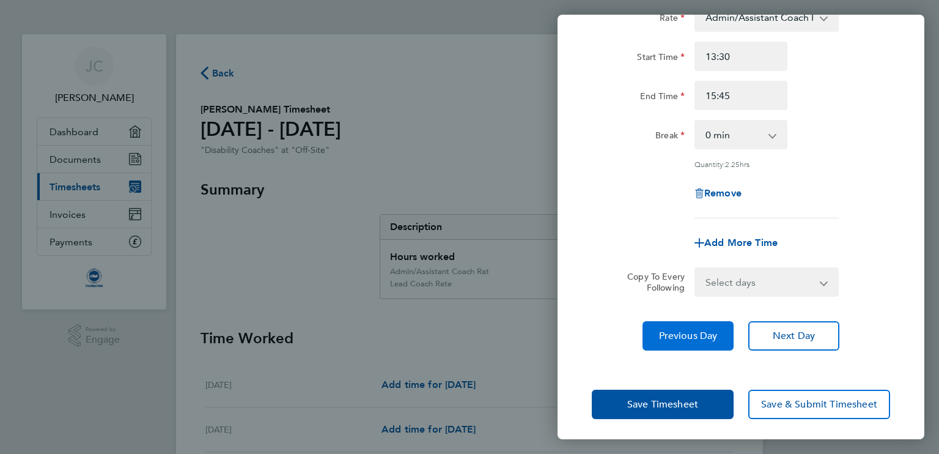
click at [703, 343] on button "Previous Day" at bounding box center [688, 335] width 91 height 29
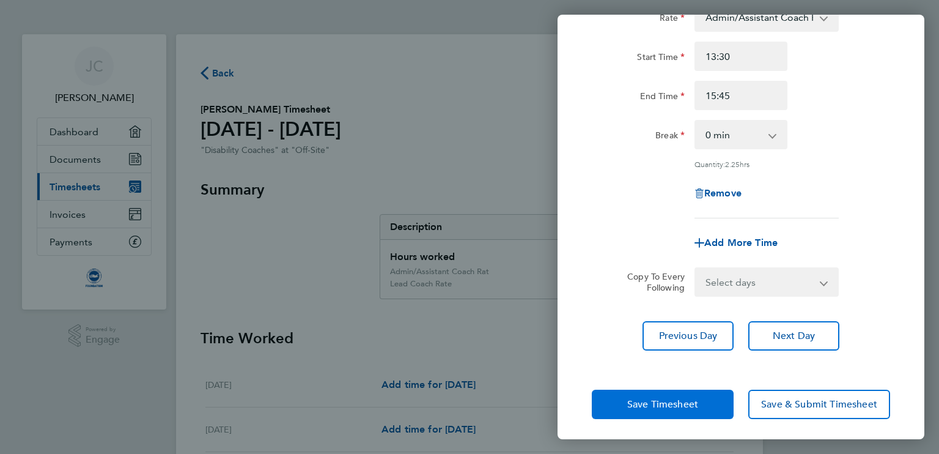
click at [689, 392] on button "Save Timesheet" at bounding box center [663, 404] width 142 height 29
click at [505, 344] on div "[DATE] Cancel Enter time worked for this day. Rate Admin/Assistant Coach Rat - …" at bounding box center [469, 227] width 939 height 454
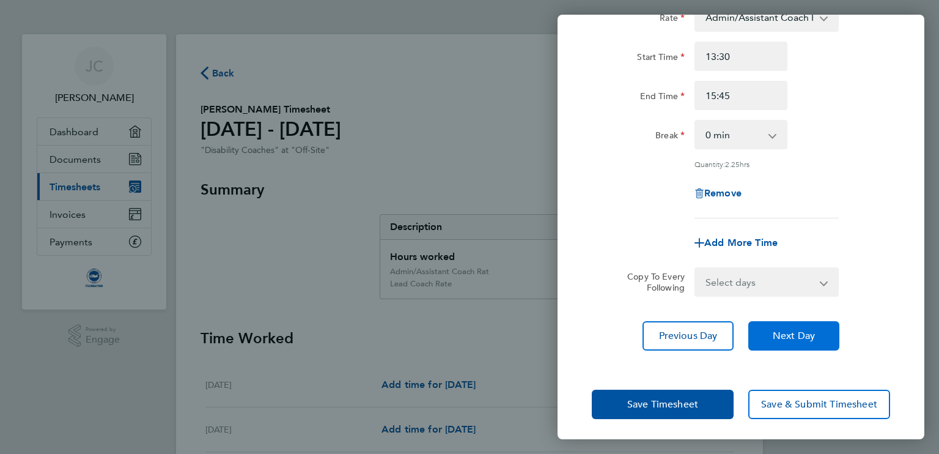
click at [774, 338] on span "Next Day" at bounding box center [794, 336] width 42 height 12
click at [761, 330] on button "Next Day" at bounding box center [794, 335] width 91 height 29
click at [415, 348] on div "[DATE] Cancel Enter time worked for this day. Rate Admin/Assistant Coach Rat - …" at bounding box center [469, 227] width 939 height 454
click at [135, 185] on div "[DATE] Cancel Enter time worked for this day. Rate Admin/Assistant Coach Rat - …" at bounding box center [469, 227] width 939 height 454
click at [936, 141] on div "[DATE] Cancel Enter time worked for this day. Rate Admin/Assistant Coach Rat - …" at bounding box center [469, 227] width 939 height 454
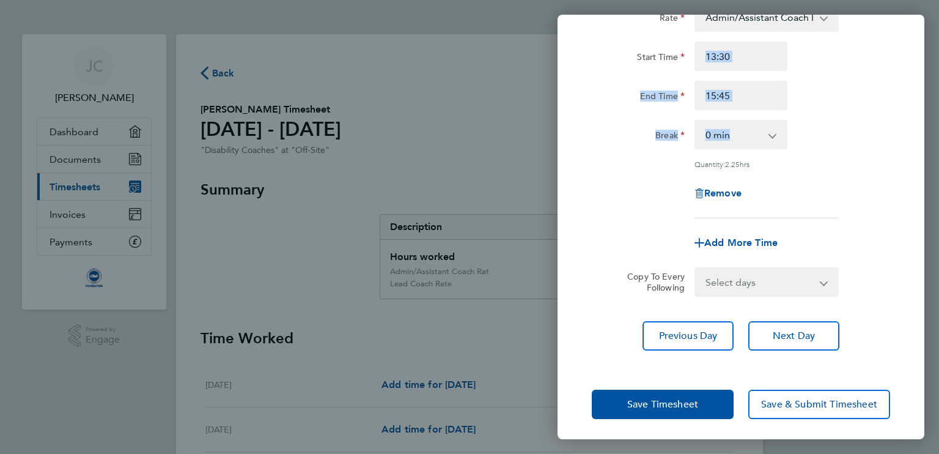
drag, startPoint x: 899, startPoint y: 42, endPoint x: 879, endPoint y: 129, distance: 89.8
click at [879, 129] on div "Break 0 min 15 min 30 min 45 min 60 min 75 min 90 min" at bounding box center [741, 134] width 308 height 29
click at [749, 241] on span "Add More Time" at bounding box center [741, 243] width 73 height 12
select select "null"
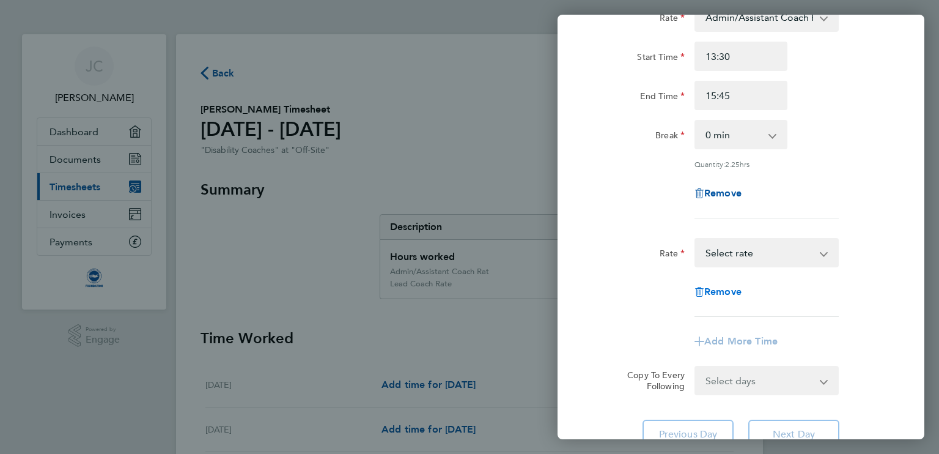
click at [730, 288] on span "Remove" at bounding box center [723, 292] width 37 height 12
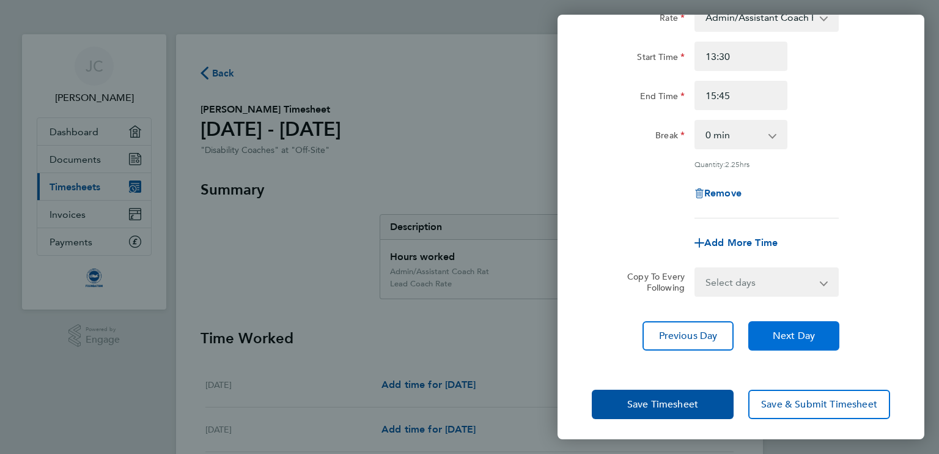
click at [777, 331] on span "Next Day" at bounding box center [794, 336] width 42 height 12
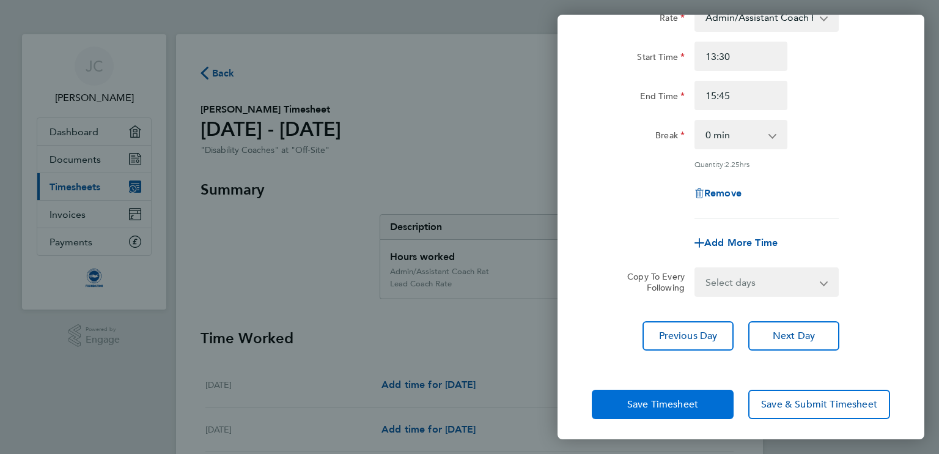
click at [690, 398] on span "Save Timesheet" at bounding box center [662, 404] width 71 height 12
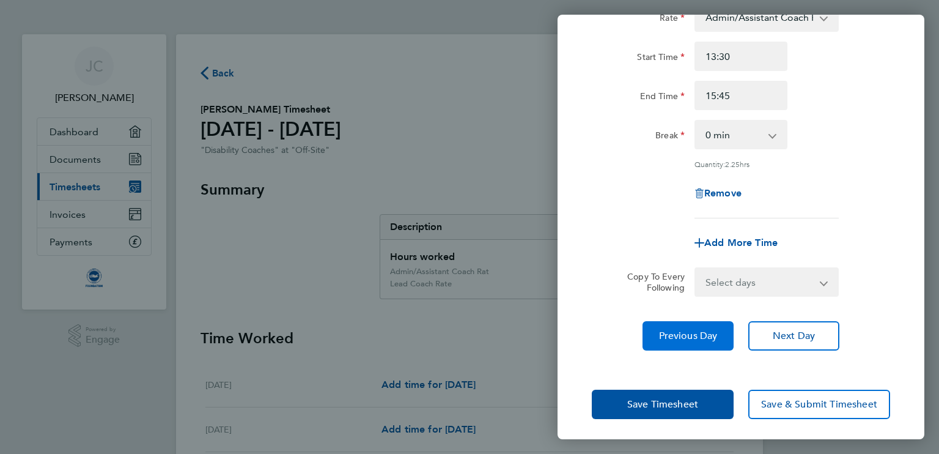
click at [701, 330] on span "Previous Day" at bounding box center [688, 336] width 59 height 12
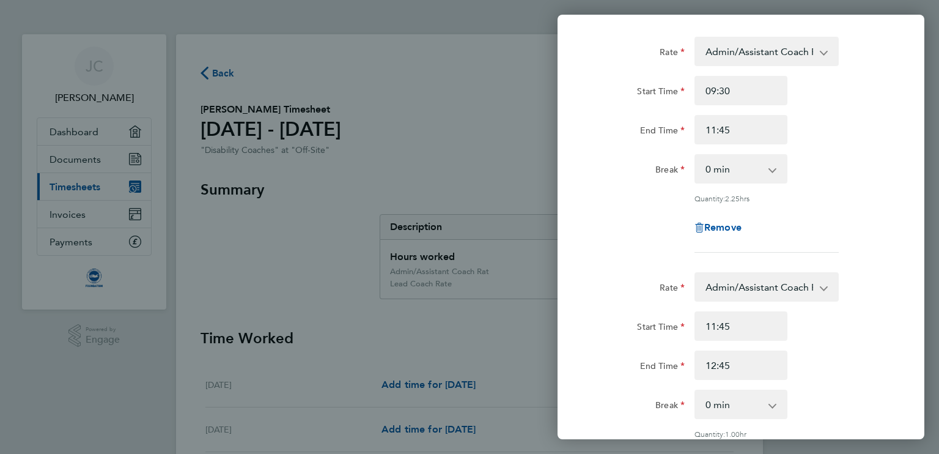
scroll to position [0, 0]
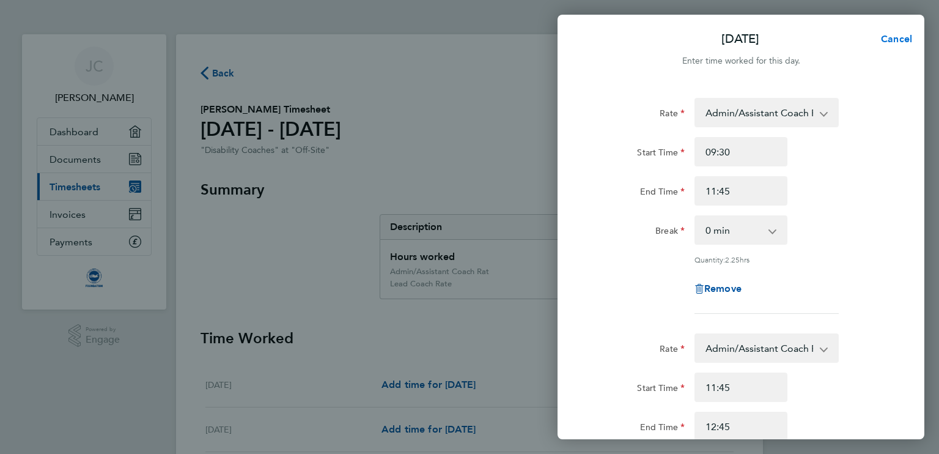
click at [890, 41] on span "Cancel" at bounding box center [895, 39] width 35 height 12
click at [599, 36] on span "Back" at bounding box center [593, 39] width 23 height 12
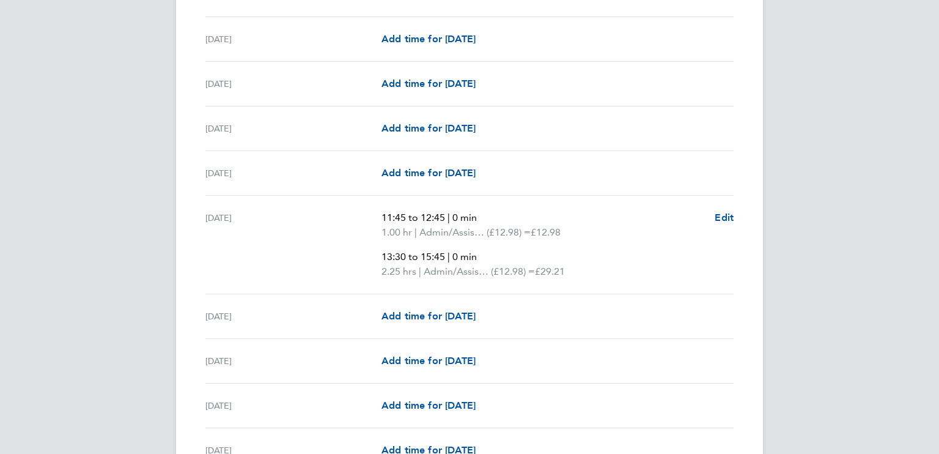
scroll to position [391, 0]
click at [718, 215] on span "Edit" at bounding box center [724, 216] width 19 height 12
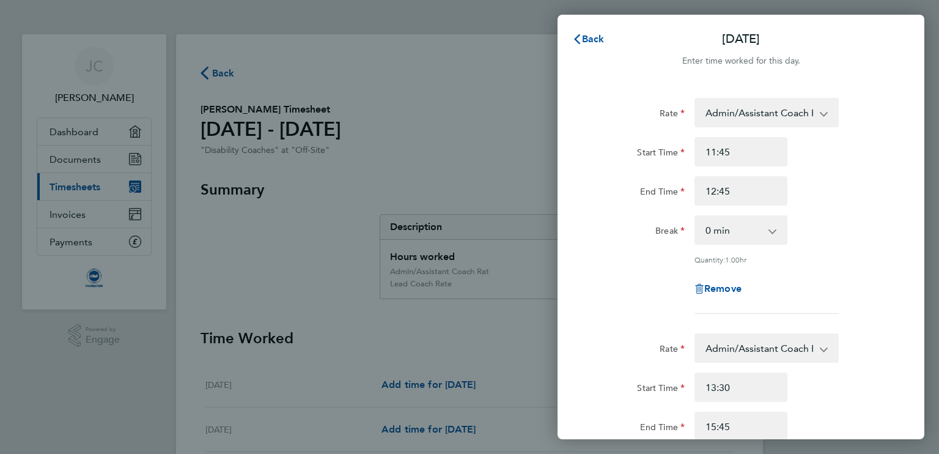
click at [883, 298] on div "Remove" at bounding box center [741, 288] width 308 height 29
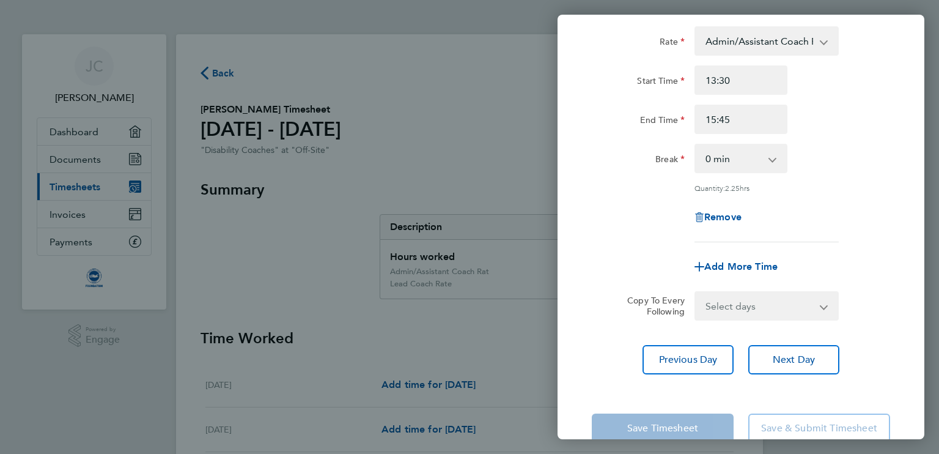
scroll to position [332, 0]
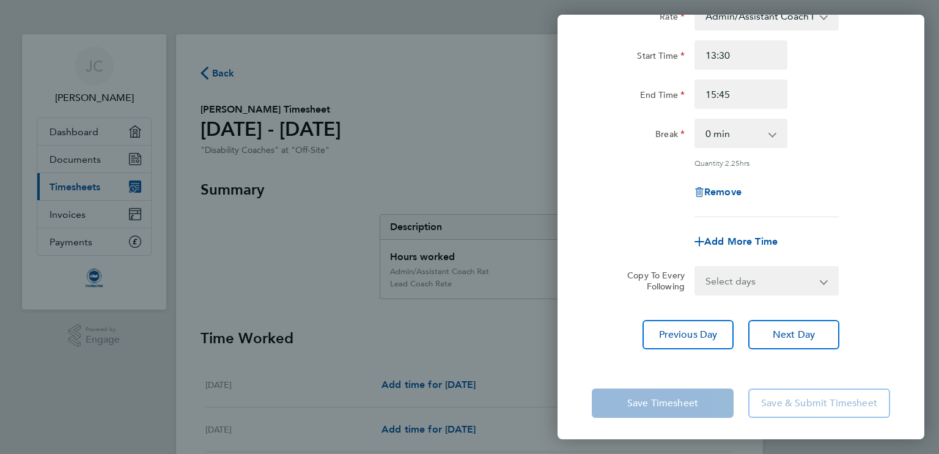
click at [763, 229] on div "Add More Time" at bounding box center [741, 241] width 103 height 29
click at [761, 237] on span "Add More Time" at bounding box center [741, 241] width 73 height 12
select select "null"
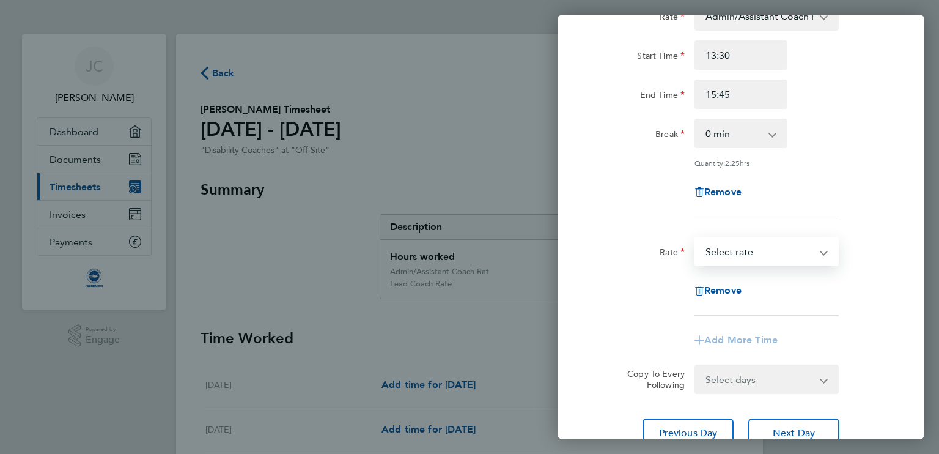
click at [761, 243] on select "Admin/Assistant Coach Rat - 12.98 Lead Coach Rate - 16.28 Select rate" at bounding box center [759, 251] width 127 height 27
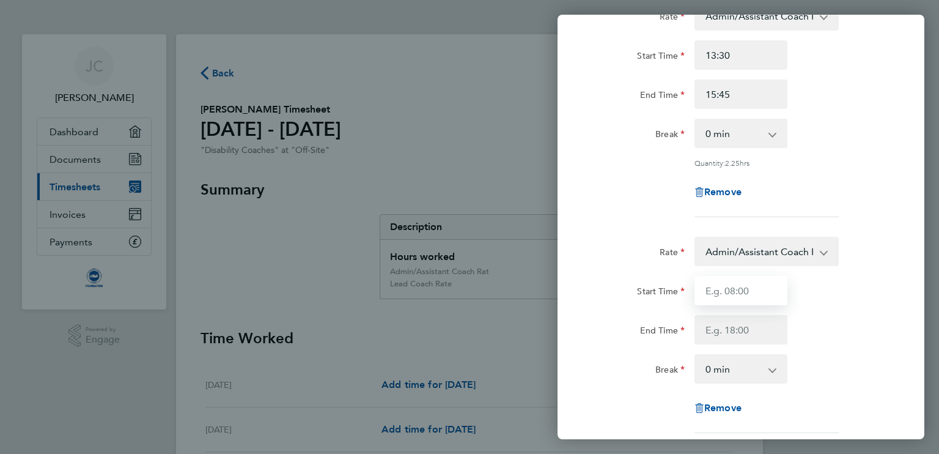
click at [729, 292] on input "Start Time" at bounding box center [741, 290] width 93 height 29
type input "09:30"
type input "11:45"
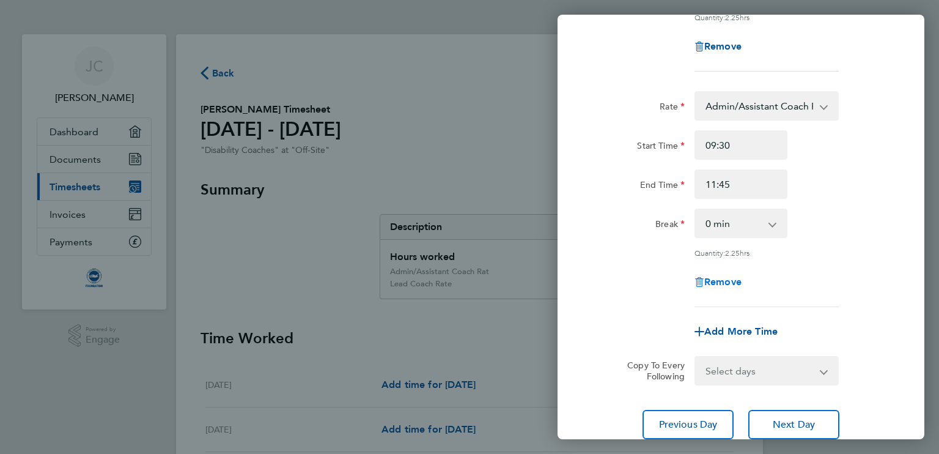
scroll to position [566, 0]
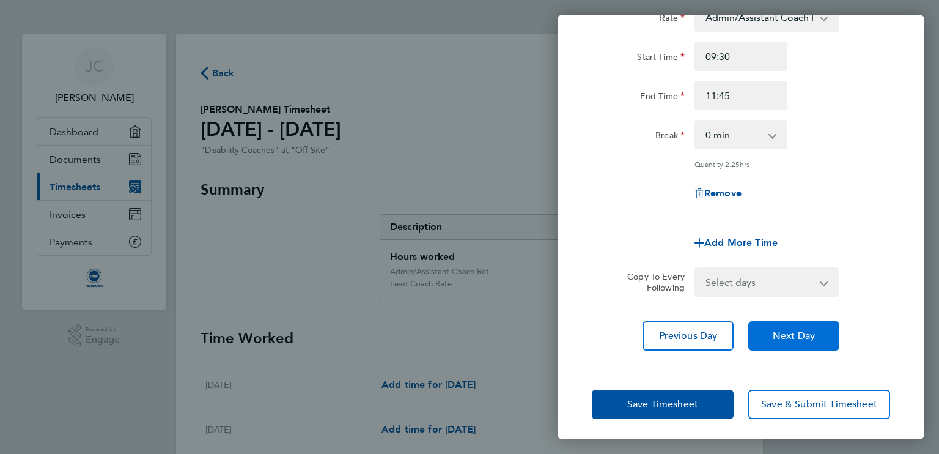
click at [778, 337] on span "Next Day" at bounding box center [794, 336] width 42 height 12
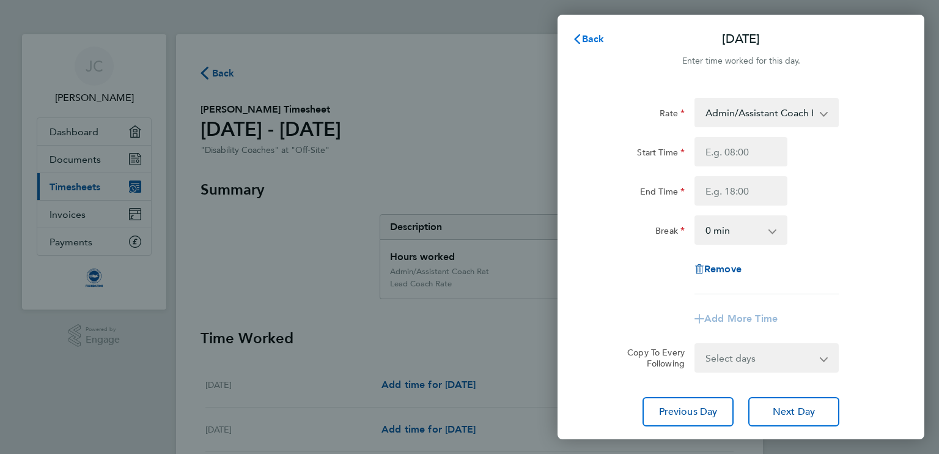
click at [590, 36] on span "Back" at bounding box center [593, 39] width 23 height 12
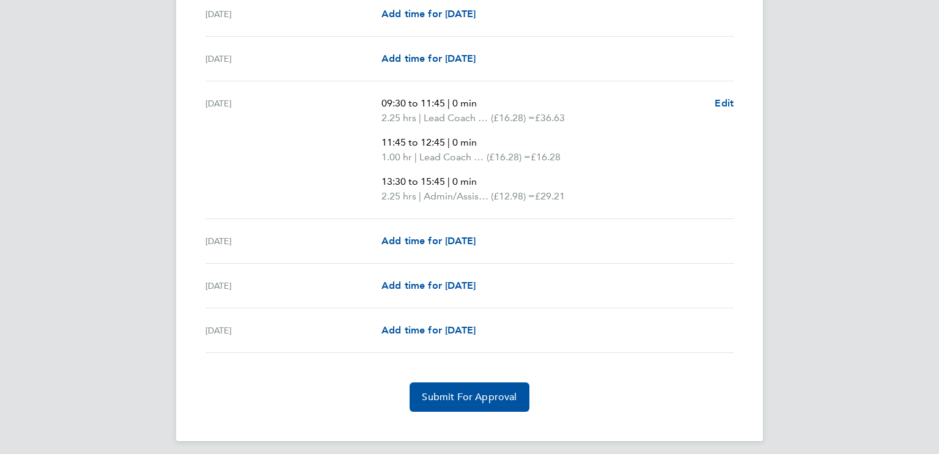
scroll to position [1817, 0]
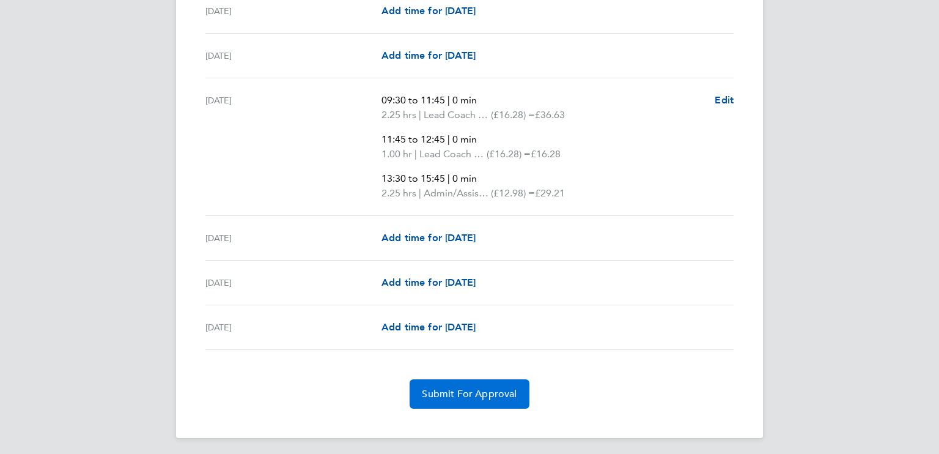
click at [479, 388] on span "Submit For Approval" at bounding box center [469, 394] width 95 height 12
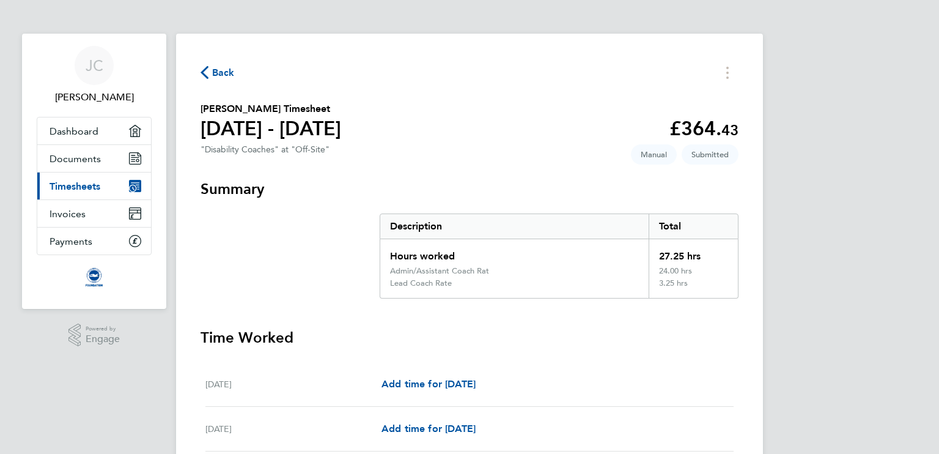
scroll to position [0, 0]
click at [229, 78] on span "Back" at bounding box center [223, 73] width 23 height 15
